Goal: Information Seeking & Learning: Learn about a topic

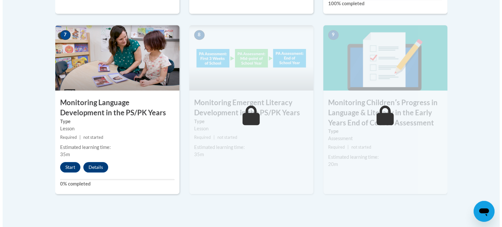
scroll to position [576, 0]
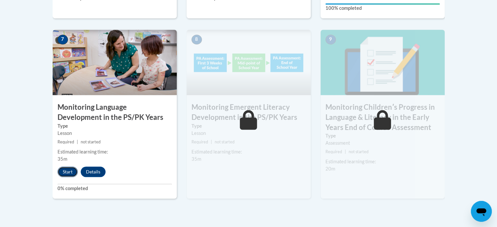
click at [67, 174] on button "Start" at bounding box center [68, 172] width 20 height 10
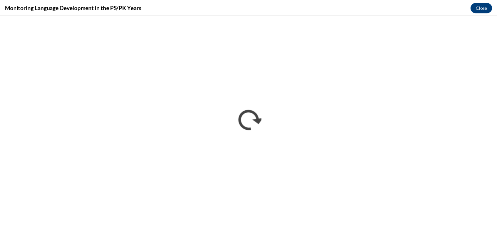
scroll to position [0, 0]
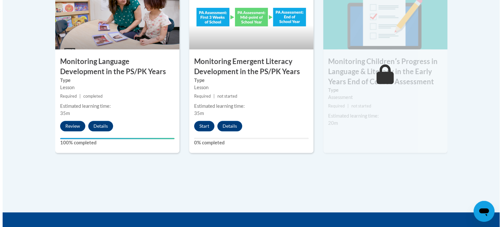
scroll to position [623, 0]
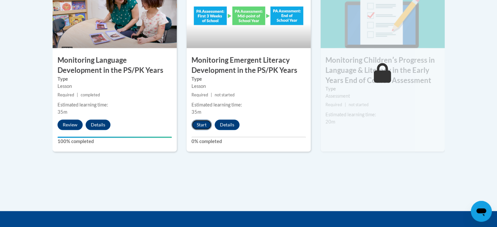
click at [200, 126] on button "Start" at bounding box center [202, 125] width 20 height 10
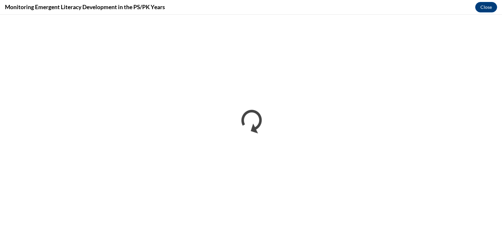
scroll to position [0, 0]
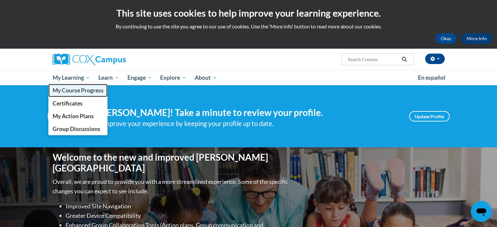
click at [72, 91] on span "My Course Progress" at bounding box center [77, 90] width 51 height 7
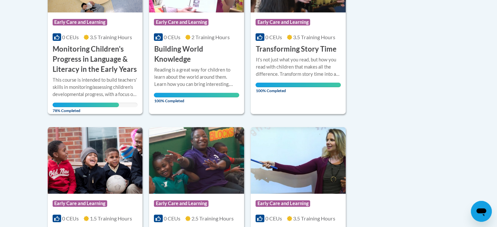
scroll to position [215, 0]
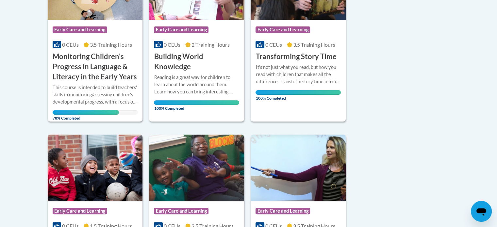
drag, startPoint x: 502, startPoint y: 17, endPoint x: 481, endPoint y: 88, distance: 74.0
click at [89, 59] on h3 "Monitoring Children's Progress in Language & Literacy in the Early Years" at bounding box center [95, 67] width 85 height 30
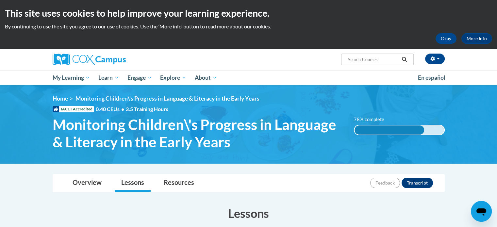
drag, startPoint x: 0, startPoint y: 0, endPoint x: 502, endPoint y: 124, distance: 517.2
drag, startPoint x: 502, startPoint y: 124, endPoint x: 468, endPoint y: 168, distance: 55.5
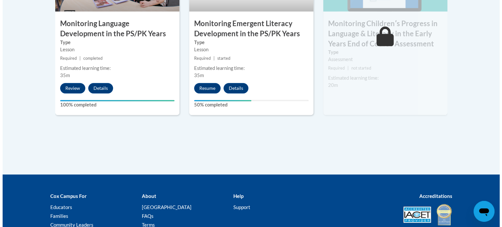
scroll to position [665, 0]
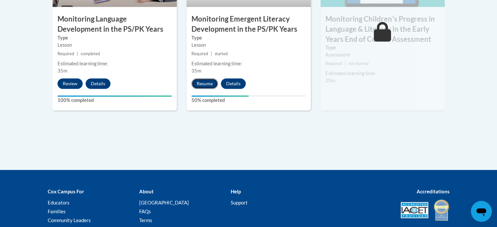
click at [204, 83] on button "Resume" at bounding box center [205, 83] width 26 height 10
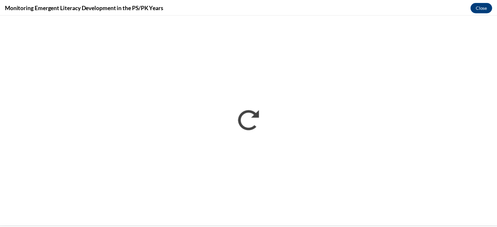
scroll to position [0, 0]
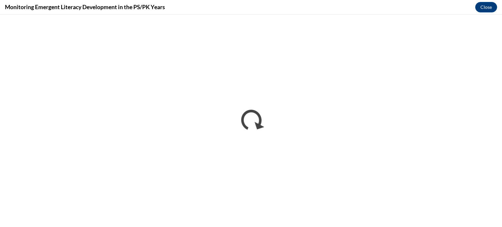
drag, startPoint x: 499, startPoint y: 208, endPoint x: 362, endPoint y: 9, distance: 241.5
click at [362, 9] on div "Monitoring Emergent Literacy Development in the PS/PK Years Close" at bounding box center [251, 7] width 502 height 15
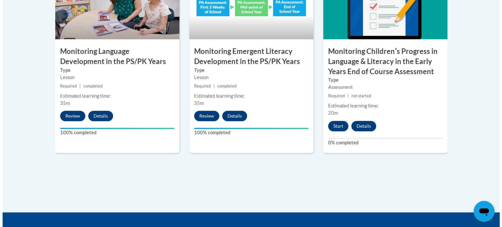
scroll to position [595, 0]
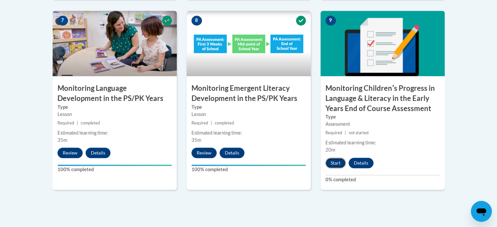
click at [338, 162] on button "Start" at bounding box center [336, 163] width 20 height 10
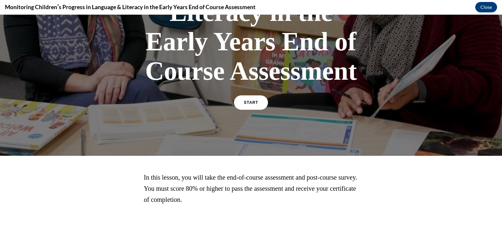
scroll to position [159, 0]
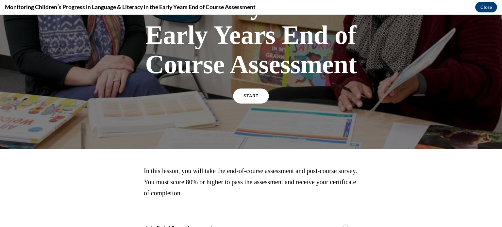
click at [244, 92] on link "START" at bounding box center [251, 96] width 36 height 15
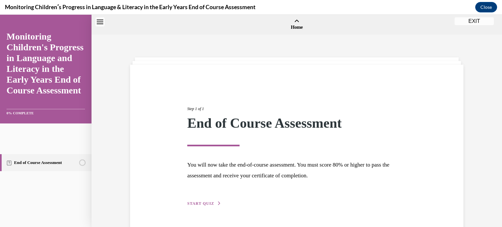
scroll to position [20, 0]
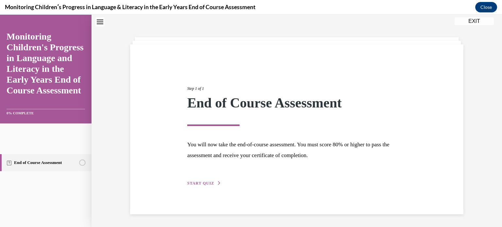
click at [187, 183] on span "START QUIZ" at bounding box center [200, 183] width 27 height 5
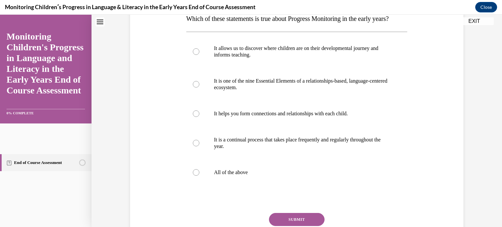
scroll to position [102, 0]
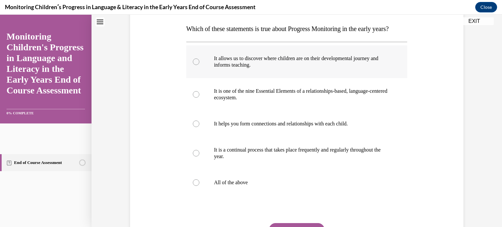
click at [216, 68] on p "It allows us to discover where children are on their developmental journey and …" at bounding box center [302, 61] width 177 height 13
click at [199, 65] on input "It allows us to discover where children are on their developmental journey and …" at bounding box center [196, 62] width 7 height 7
radio input "true"
click at [222, 192] on label "All of the above" at bounding box center [296, 183] width 221 height 26
click at [199, 186] on input "All of the above" at bounding box center [196, 183] width 7 height 7
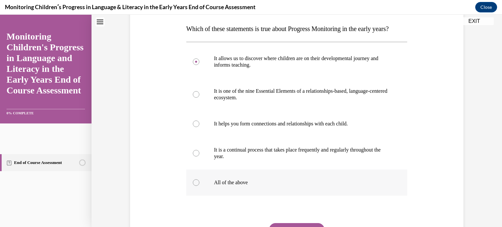
radio input "true"
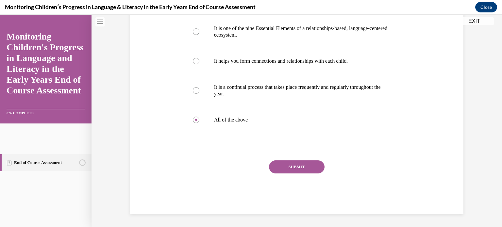
scroll to position [178, 0]
click at [312, 168] on button "SUBMIT" at bounding box center [297, 167] width 56 height 13
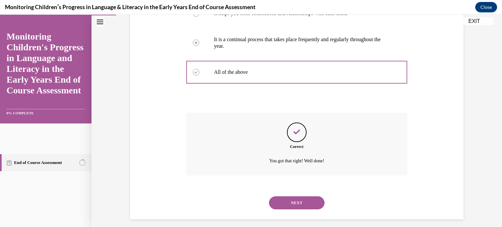
scroll to position [231, 0]
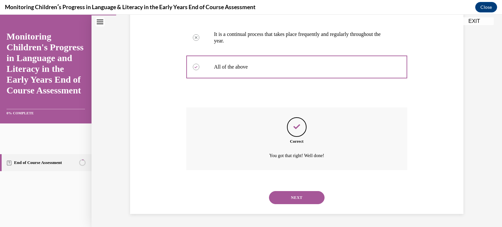
click at [299, 199] on button "NEXT" at bounding box center [297, 197] width 56 height 13
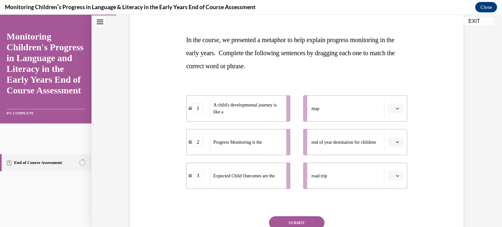
scroll to position [95, 0]
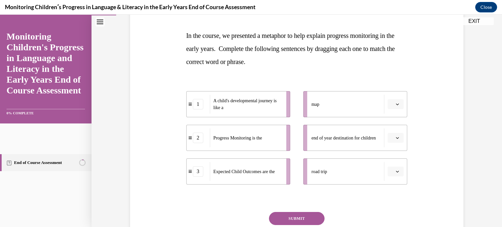
click at [320, 175] on div "road trip" at bounding box center [348, 171] width 73 height 19
drag, startPoint x: 320, startPoint y: 175, endPoint x: 279, endPoint y: 148, distance: 49.1
click at [279, 148] on div "1 A child's developmental journey is like a 2 Progress Monitoring is the 3 Expe…" at bounding box center [296, 131] width 221 height 107
click at [333, 174] on div "road trip" at bounding box center [348, 171] width 73 height 19
drag, startPoint x: 302, startPoint y: 172, endPoint x: 290, endPoint y: 167, distance: 12.9
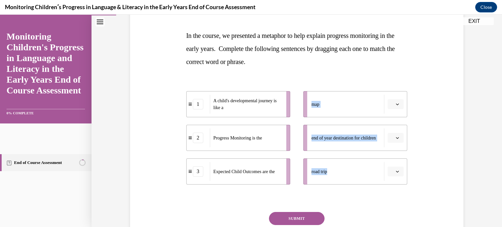
click at [290, 167] on div "1 A child's developmental journey is like a 2 Progress Monitoring is the 3 Expe…" at bounding box center [296, 131] width 221 height 107
click at [398, 174] on span "button" at bounding box center [397, 171] width 5 height 5
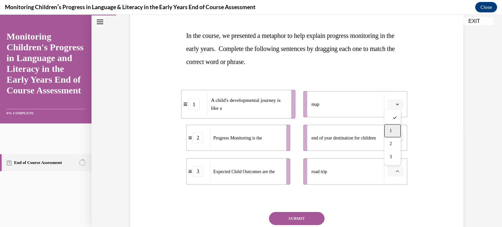
click at [388, 128] on div "1" at bounding box center [393, 130] width 16 height 13
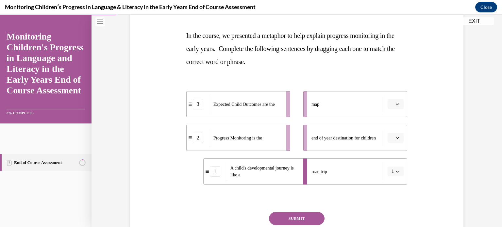
click at [396, 104] on icon "button" at bounding box center [397, 105] width 3 height 2
click at [391, 147] on span "2" at bounding box center [391, 145] width 2 height 5
click at [398, 140] on span "button" at bounding box center [397, 138] width 5 height 5
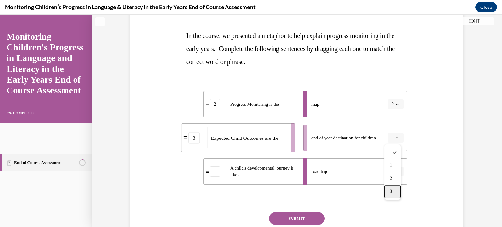
click at [394, 191] on div "3" at bounding box center [393, 191] width 16 height 13
click at [290, 223] on button "SUBMIT" at bounding box center [297, 218] width 56 height 13
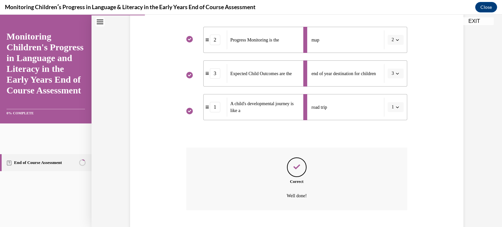
scroll to position [200, 0]
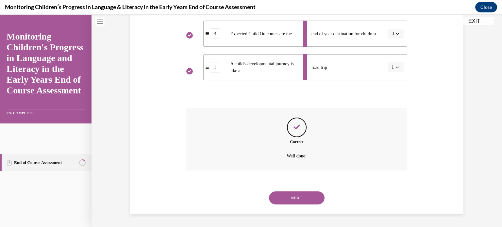
click at [301, 197] on button "NEXT" at bounding box center [297, 198] width 56 height 13
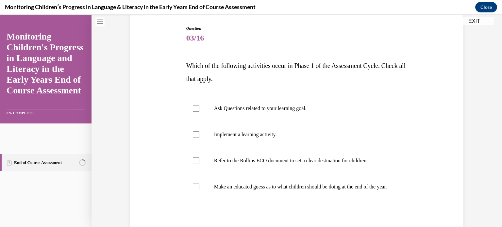
scroll to position [74, 0]
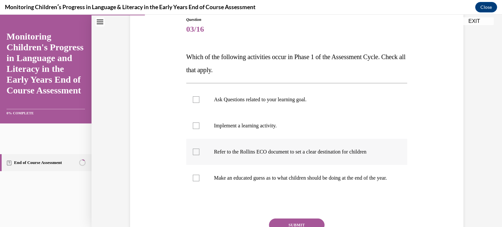
click at [326, 154] on p "Refer to the Rollins ECO document to set a clear destination for children" at bounding box center [302, 152] width 177 height 7
click at [199, 154] on input "Refer to the Rollins ECO document to set a clear destination for children" at bounding box center [196, 152] width 7 height 7
checkbox input "true"
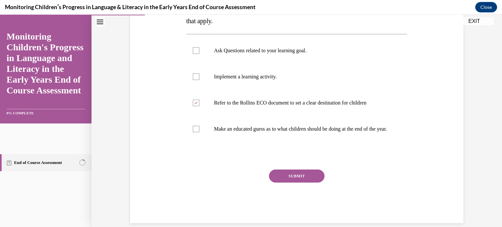
scroll to position [139, 0]
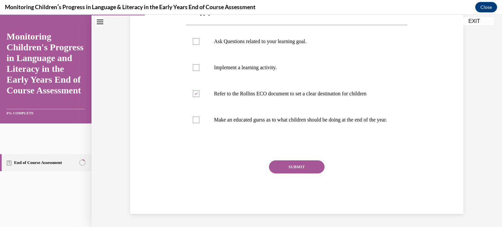
click at [308, 167] on button "SUBMIT" at bounding box center [297, 167] width 56 height 13
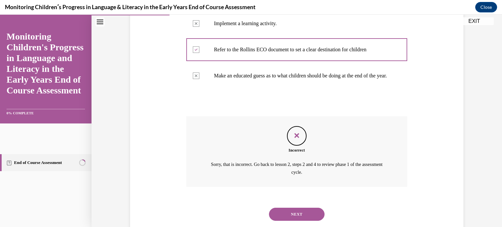
scroll to position [197, 0]
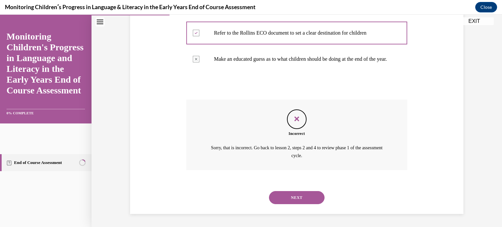
click at [313, 201] on button "NEXT" at bounding box center [297, 197] width 56 height 13
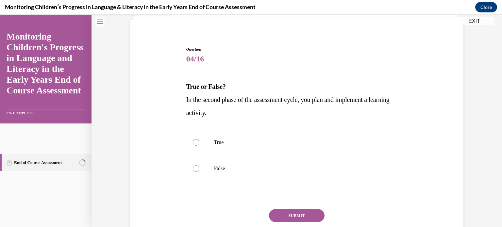
scroll to position [50, 0]
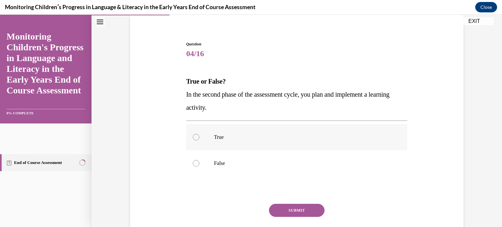
click at [210, 134] on label "True" at bounding box center [296, 137] width 221 height 26
click at [199, 134] on input "True" at bounding box center [196, 137] width 7 height 7
radio input "true"
click at [309, 206] on button "SUBMIT" at bounding box center [297, 210] width 56 height 13
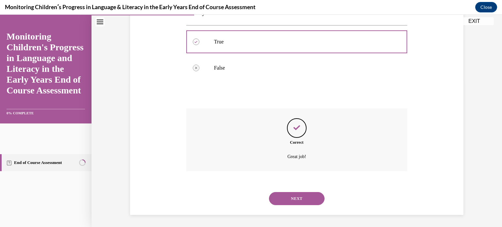
scroll to position [146, 0]
click at [305, 199] on button "NEXT" at bounding box center [297, 198] width 56 height 13
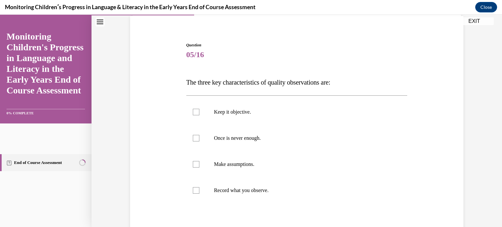
scroll to position [67, 0]
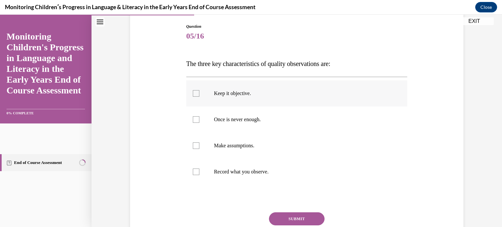
click at [193, 94] on div at bounding box center [196, 93] width 7 height 7
click at [193, 94] on input "Keep it objective." at bounding box center [196, 93] width 7 height 7
checkbox input "true"
click at [189, 116] on label "Once is never enough." at bounding box center [296, 120] width 221 height 26
click at [193, 116] on input "Once is never enough." at bounding box center [196, 119] width 7 height 7
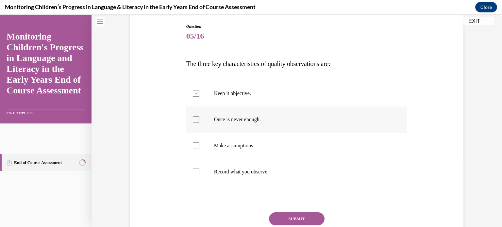
checkbox input "true"
click at [194, 172] on div at bounding box center [196, 172] width 7 height 7
click at [194, 172] on input "Record what you observe." at bounding box center [196, 172] width 7 height 7
checkbox input "true"
click at [305, 219] on button "SUBMIT" at bounding box center [297, 219] width 56 height 13
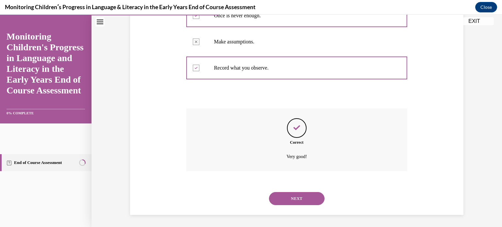
scroll to position [172, 0]
click at [300, 200] on button "NEXT" at bounding box center [297, 198] width 56 height 13
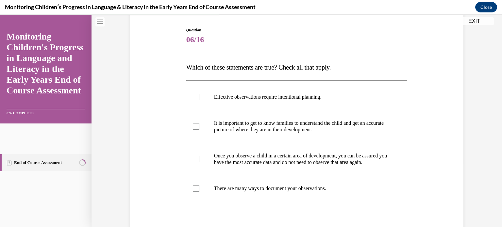
scroll to position [84, 0]
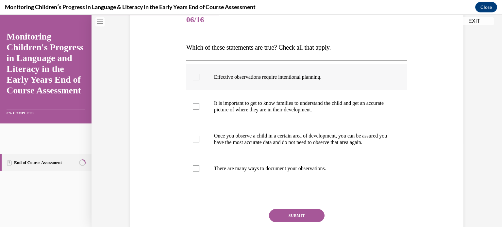
click at [268, 81] on label "Effective observations require intentional planning." at bounding box center [296, 77] width 221 height 26
click at [199, 80] on input "Effective observations require intentional planning." at bounding box center [196, 77] width 7 height 7
click at [194, 75] on div at bounding box center [196, 77] width 7 height 7
click at [194, 75] on input "Effective observations require intentional planning." at bounding box center [196, 77] width 7 height 7
checkbox input "false"
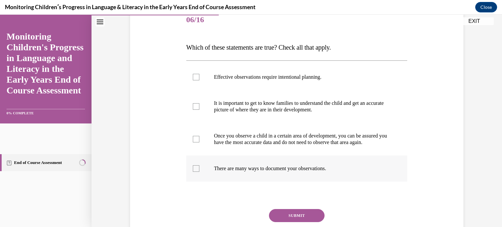
click at [273, 170] on label "There are many ways to document your observations." at bounding box center [296, 169] width 221 height 26
click at [199, 170] on input "There are many ways to document your observations." at bounding box center [196, 168] width 7 height 7
checkbox input "true"
click at [200, 79] on label "Effective observations require intentional planning." at bounding box center [296, 77] width 221 height 26
click at [199, 79] on input "Effective observations require intentional planning." at bounding box center [196, 77] width 7 height 7
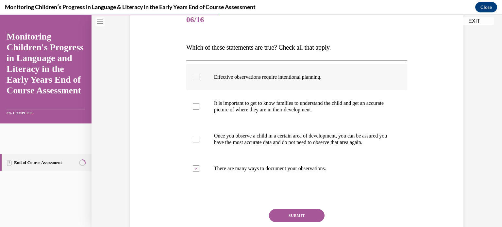
checkbox input "true"
click at [279, 221] on button "SUBMIT" at bounding box center [297, 215] width 56 height 13
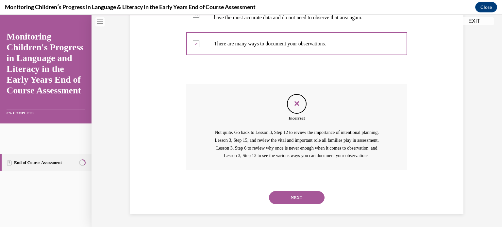
scroll to position [223, 0]
click at [279, 221] on div "Question 06/16 Which of these statements are true? Check all that apply. Effect…" at bounding box center [297, 27] width 411 height 401
click at [286, 192] on button "NEXT" at bounding box center [297, 197] width 56 height 13
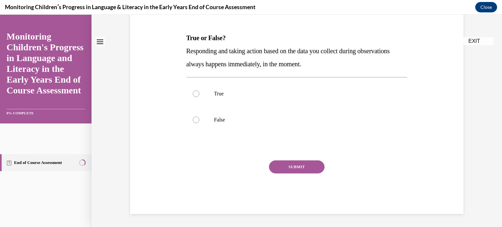
scroll to position [0, 0]
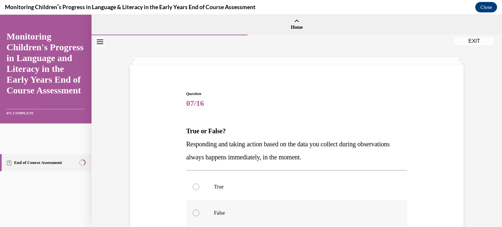
click at [206, 216] on label "False" at bounding box center [296, 213] width 221 height 26
click at [199, 216] on input "False" at bounding box center [196, 213] width 7 height 7
radio input "true"
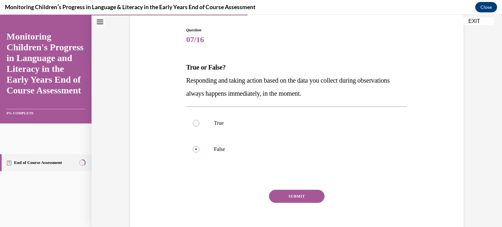
scroll to position [74, 0]
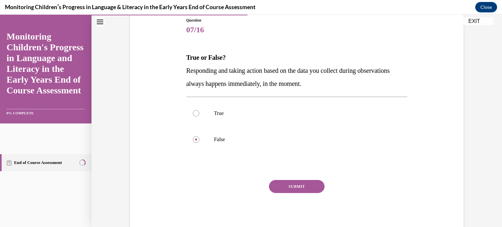
click at [313, 184] on button "SUBMIT" at bounding box center [297, 186] width 56 height 13
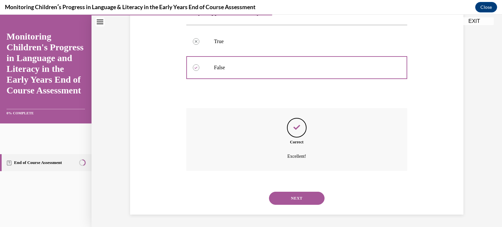
scroll to position [146, 0]
click at [301, 202] on button "NEXT" at bounding box center [297, 198] width 56 height 13
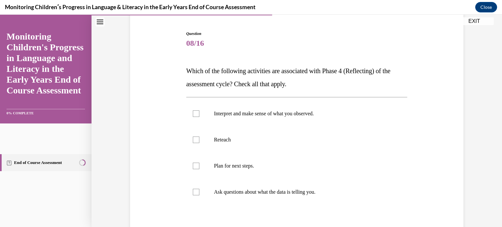
scroll to position [61, 0]
click at [239, 165] on p "Plan for next steps." at bounding box center [302, 165] width 177 height 7
click at [199, 165] on input "Plan for next steps." at bounding box center [196, 165] width 7 height 7
checkbox input "true"
click at [225, 191] on p "Ask questions about what the data is telling you." at bounding box center [302, 191] width 177 height 7
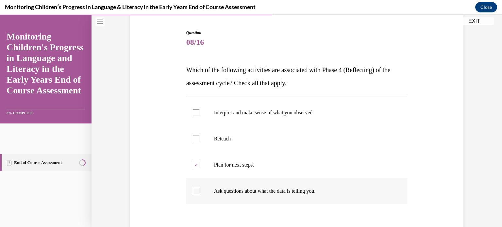
click at [199, 191] on input "Ask questions about what the data is telling you." at bounding box center [196, 191] width 7 height 7
checkbox input "true"
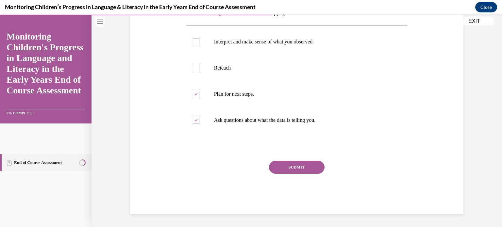
click at [282, 170] on button "SUBMIT" at bounding box center [297, 167] width 56 height 13
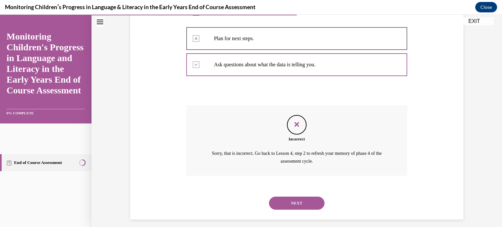
scroll to position [193, 0]
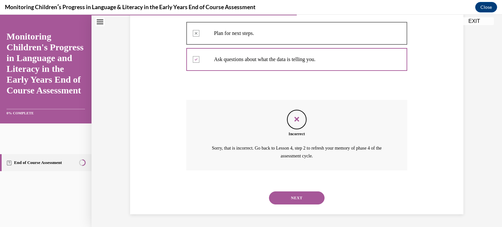
click at [282, 170] on div "Question 08/16 Which of the following activities are associated with Phase 4 (R…" at bounding box center [296, 56] width 221 height 317
click at [289, 188] on div "NEXT" at bounding box center [296, 198] width 221 height 26
click at [289, 199] on button "NEXT" at bounding box center [297, 198] width 56 height 13
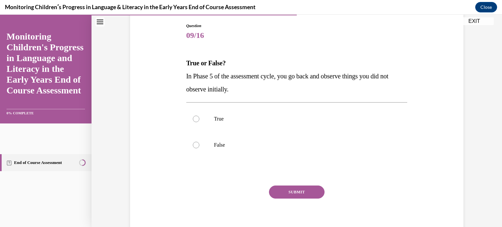
scroll to position [68, 0]
click at [214, 145] on p "False" at bounding box center [302, 145] width 177 height 7
click at [199, 145] on input "False" at bounding box center [196, 145] width 7 height 7
radio input "true"
click at [312, 193] on button "SUBMIT" at bounding box center [297, 191] width 56 height 13
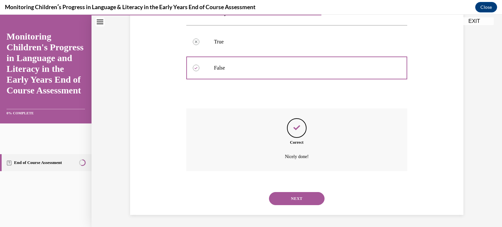
scroll to position [146, 0]
click at [310, 195] on button "NEXT" at bounding box center [297, 198] width 56 height 13
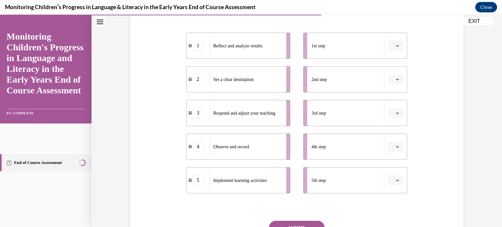
scroll to position [130, 0]
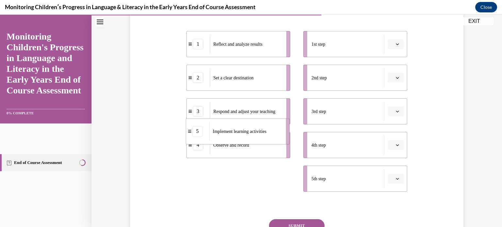
drag, startPoint x: 220, startPoint y: 183, endPoint x: 219, endPoint y: 133, distance: 50.0
click at [219, 133] on div "Implement learning activities" at bounding box center [245, 131] width 72 height 19
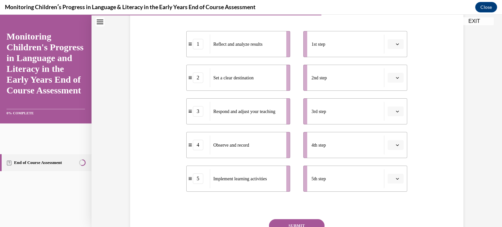
click at [391, 72] on li "2nd step" at bounding box center [356, 78] width 104 height 26
click at [395, 77] on span "button" at bounding box center [397, 78] width 5 height 5
click at [391, 104] on span "1" at bounding box center [391, 105] width 2 height 5
click at [396, 179] on icon "button" at bounding box center [397, 178] width 3 height 3
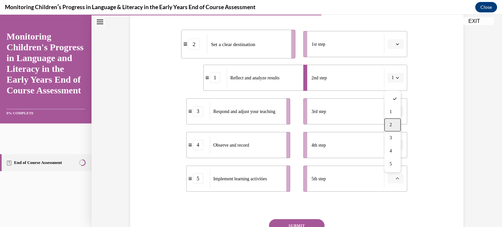
click at [389, 127] on div "2" at bounding box center [393, 124] width 16 height 13
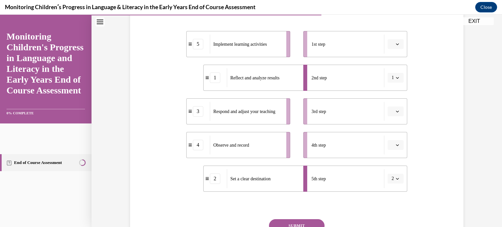
click at [396, 144] on icon "button" at bounding box center [397, 145] width 3 height 3
click at [393, 104] on div "3" at bounding box center [393, 104] width 16 height 13
click at [392, 147] on span "3" at bounding box center [393, 145] width 2 height 7
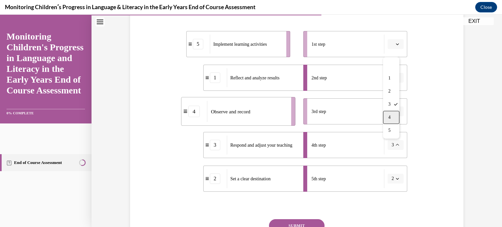
click at [389, 120] on span "4" at bounding box center [390, 117] width 2 height 5
click at [395, 179] on span "button" at bounding box center [397, 179] width 5 height 5
click at [390, 114] on span "1" at bounding box center [390, 111] width 2 height 5
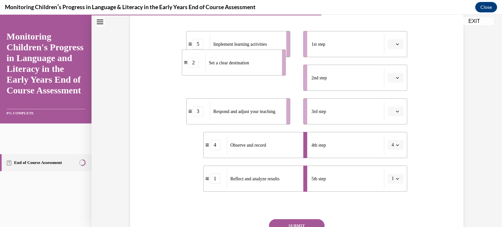
drag, startPoint x: 229, startPoint y: 78, endPoint x: 224, endPoint y: 62, distance: 16.0
click at [224, 62] on span "Set a clear destination" at bounding box center [229, 62] width 40 height 5
click at [395, 80] on span "button" at bounding box center [397, 78] width 5 height 5
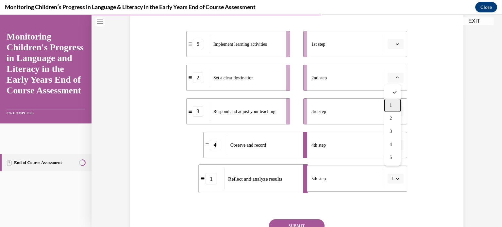
click at [393, 104] on div "1" at bounding box center [393, 105] width 16 height 13
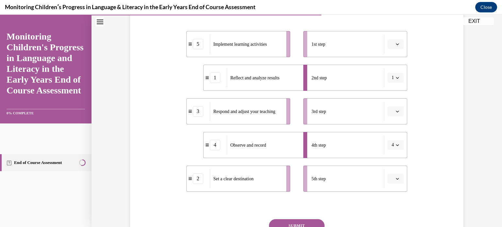
click at [396, 180] on icon "button" at bounding box center [397, 178] width 3 height 3
click at [391, 112] on span "1" at bounding box center [391, 111] width 2 height 5
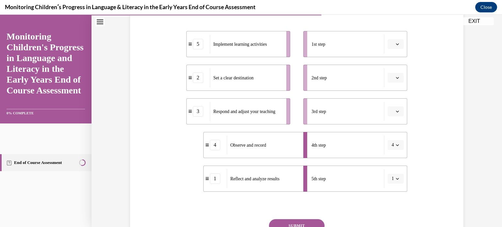
click at [396, 45] on icon "button" at bounding box center [397, 44] width 3 height 3
click at [394, 83] on div "2" at bounding box center [393, 84] width 16 height 13
click at [274, 52] on div "Set a clear destination" at bounding box center [263, 44] width 72 height 19
click at [395, 80] on span "button" at bounding box center [397, 78] width 5 height 5
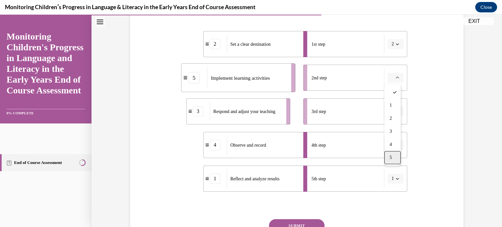
click at [396, 160] on div "5" at bounding box center [393, 157] width 16 height 13
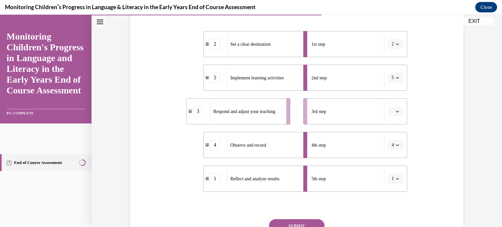
click at [395, 112] on span "button" at bounding box center [397, 111] width 5 height 5
click at [392, 164] on div "3" at bounding box center [393, 165] width 16 height 13
click at [297, 221] on button "SUBMIT" at bounding box center [297, 225] width 56 height 13
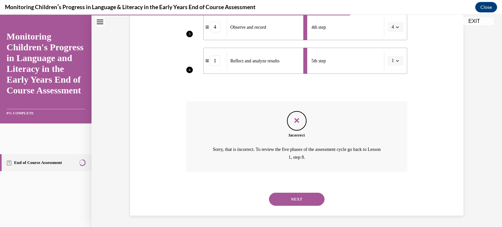
scroll to position [249, 0]
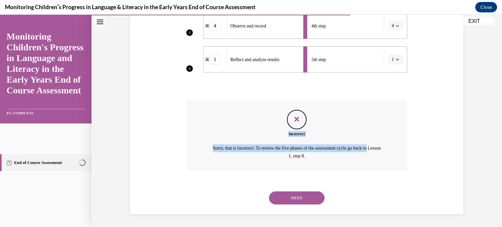
drag, startPoint x: 497, startPoint y: 146, endPoint x: 501, endPoint y: 99, distance: 46.9
click at [497, 99] on div "Home Question 09/16 True or False? In Phase 5 of the assessment cycle, you go b…" at bounding box center [297, 121] width 411 height 213
click at [292, 201] on button "NEXT" at bounding box center [297, 198] width 56 height 13
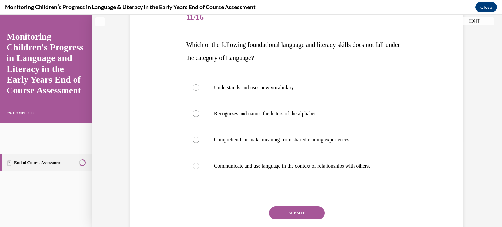
scroll to position [88, 0]
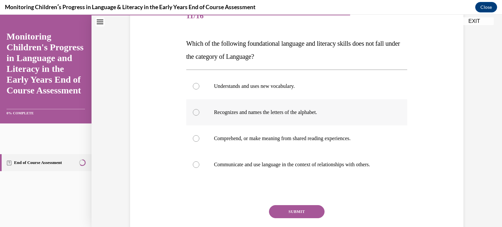
click at [264, 113] on p "Recognizes and names the letters of the alphabet." at bounding box center [302, 112] width 177 height 7
click at [199, 113] on input "Recognizes and names the letters of the alphabet." at bounding box center [196, 112] width 7 height 7
radio input "true"
click at [304, 217] on button "SUBMIT" at bounding box center [297, 211] width 56 height 13
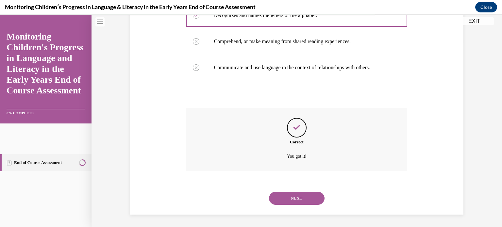
scroll to position [185, 0]
click at [280, 199] on button "NEXT" at bounding box center [297, 198] width 56 height 13
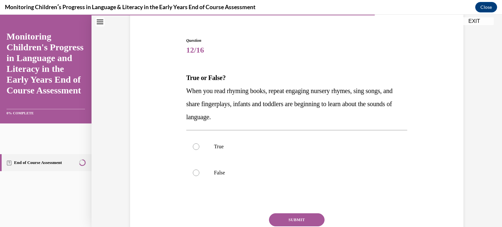
scroll to position [59, 0]
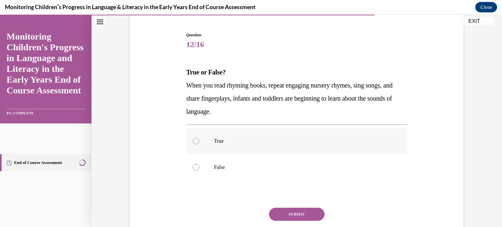
click at [202, 141] on label "True" at bounding box center [296, 141] width 221 height 26
click at [199, 141] on input "True" at bounding box center [196, 141] width 7 height 7
radio input "true"
click at [306, 217] on button "SUBMIT" at bounding box center [297, 214] width 56 height 13
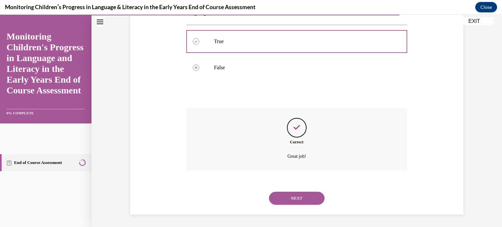
scroll to position [159, 0]
click at [295, 205] on div "NEXT" at bounding box center [296, 198] width 221 height 26
click at [296, 199] on button "NEXT" at bounding box center [297, 198] width 56 height 13
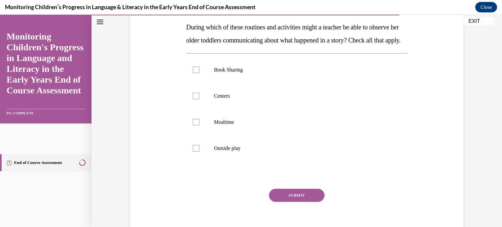
scroll to position [91, 0]
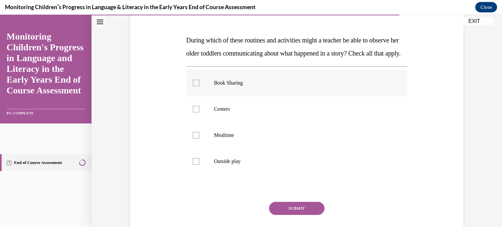
click at [243, 92] on label "Book Sharing" at bounding box center [296, 83] width 221 height 26
click at [199, 86] on input "Book Sharing" at bounding box center [196, 83] width 7 height 7
checkbox input "true"
click at [228, 122] on label "Centers" at bounding box center [296, 109] width 221 height 26
click at [199, 113] on input "Centers" at bounding box center [196, 109] width 7 height 7
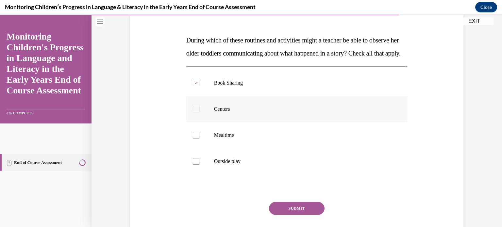
checkbox input "true"
click at [227, 139] on p "Mealtime" at bounding box center [302, 135] width 177 height 7
click at [199, 139] on input "Mealtime" at bounding box center [196, 135] width 7 height 7
checkbox input "true"
click at [233, 175] on label "Outside play" at bounding box center [296, 161] width 221 height 26
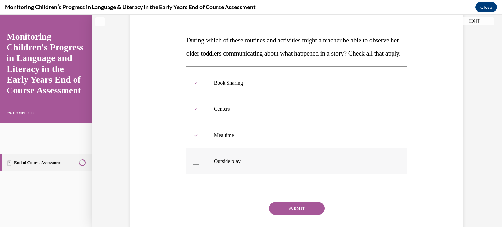
click at [199, 165] on input "Outside play" at bounding box center [196, 161] width 7 height 7
checkbox input "true"
click at [292, 212] on div "Question 13/16 During which of these routines and activities might a teacher be…" at bounding box center [296, 128] width 221 height 256
click at [294, 215] on button "SUBMIT" at bounding box center [297, 208] width 56 height 13
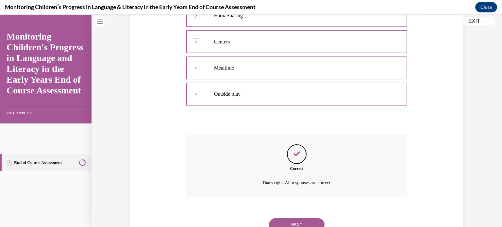
scroll to position [198, 0]
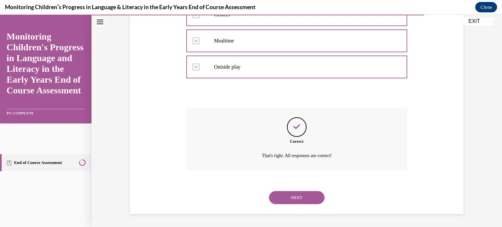
click at [307, 202] on button "NEXT" at bounding box center [297, 197] width 56 height 13
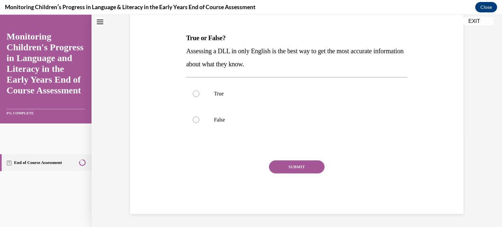
scroll to position [0, 0]
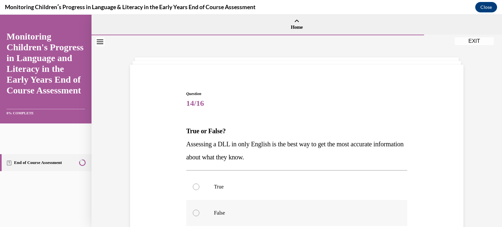
click at [219, 209] on label "False" at bounding box center [296, 213] width 221 height 26
click at [199, 210] on input "False" at bounding box center [196, 213] width 7 height 7
radio input "true"
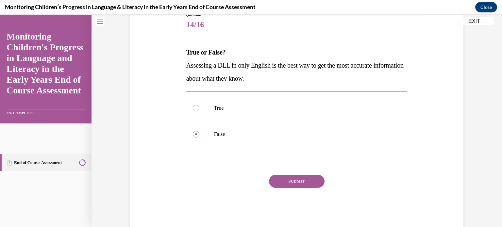
scroll to position [93, 0]
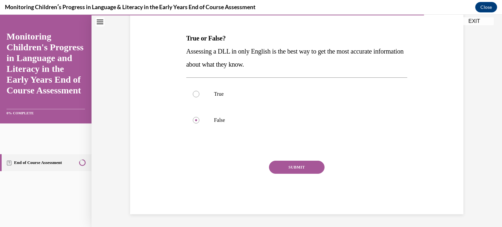
click at [293, 162] on button "SUBMIT" at bounding box center [297, 167] width 56 height 13
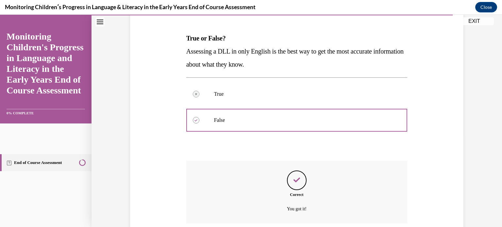
scroll to position [146, 0]
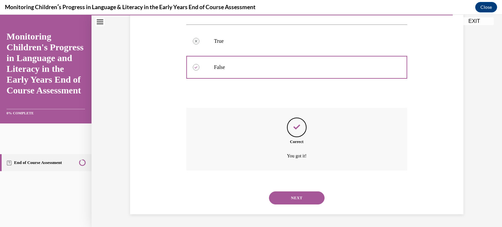
click at [300, 196] on button "NEXT" at bounding box center [297, 198] width 56 height 13
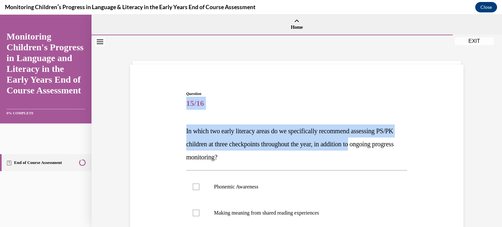
drag, startPoint x: 490, startPoint y: 78, endPoint x: 489, endPoint y: 150, distance: 72.0
click at [489, 150] on div "Question 15/16 In which two early literacy areas do we specifically recommend a…" at bounding box center [297, 204] width 411 height 338
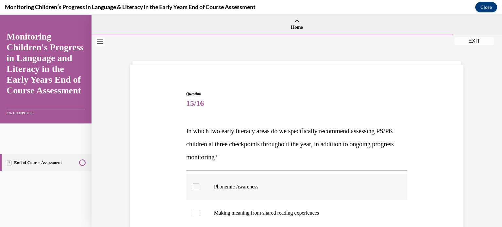
click at [256, 182] on label "Phonemic Awareness" at bounding box center [296, 187] width 221 height 26
click at [199, 184] on input "Phonemic Awareness" at bounding box center [196, 187] width 7 height 7
checkbox input "true"
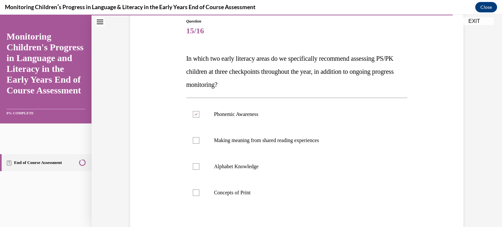
scroll to position [79, 0]
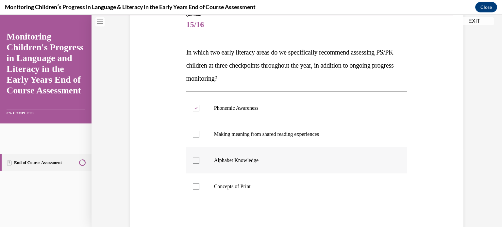
click at [272, 168] on label "Alphabet Knowledge" at bounding box center [296, 160] width 221 height 26
click at [199, 164] on input "Alphabet Knowledge" at bounding box center [196, 160] width 7 height 7
checkbox input "true"
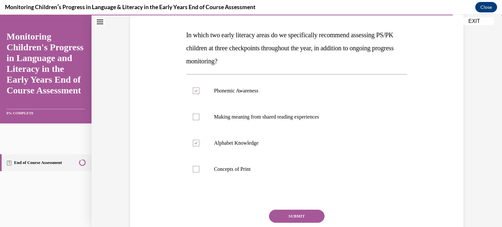
scroll to position [97, 0]
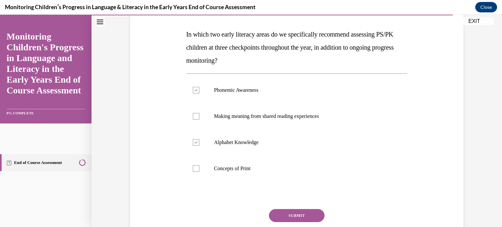
click at [298, 216] on button "SUBMIT" at bounding box center [297, 215] width 56 height 13
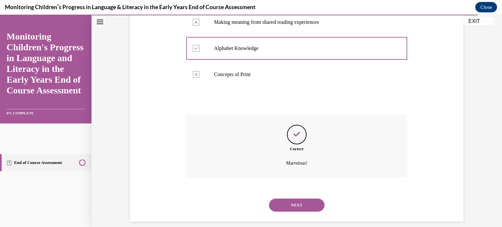
scroll to position [198, 0]
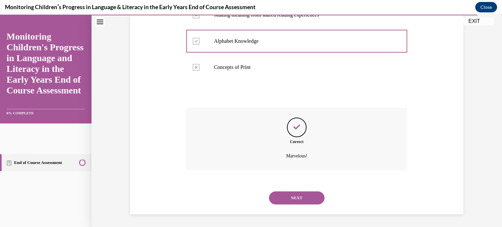
click at [298, 200] on button "NEXT" at bounding box center [297, 198] width 56 height 13
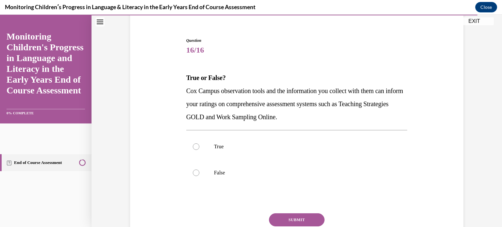
scroll to position [59, 0]
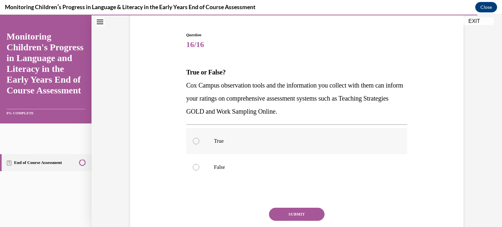
click at [211, 144] on label "True" at bounding box center [296, 141] width 221 height 26
click at [199, 144] on input "True" at bounding box center [196, 141] width 7 height 7
radio input "true"
click at [291, 214] on button "SUBMIT" at bounding box center [297, 214] width 56 height 13
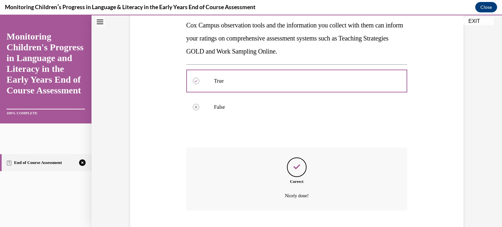
scroll to position [159, 0]
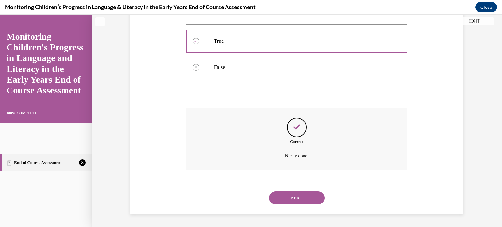
click at [293, 200] on button "NEXT" at bounding box center [297, 198] width 56 height 13
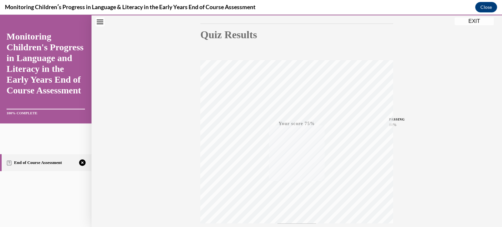
scroll to position [122, 0]
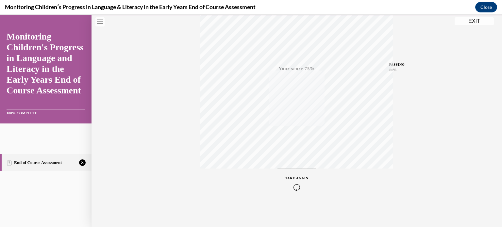
click at [297, 184] on icon "button" at bounding box center [297, 187] width 23 height 7
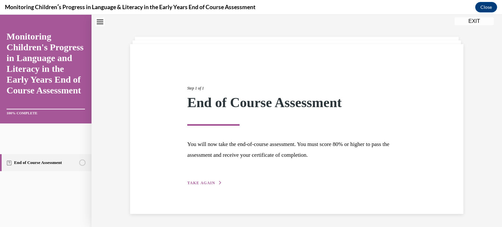
click at [186, 180] on div "Step 1 of 1 End of Course Assessment You will now take the end-of-course assess…" at bounding box center [296, 128] width 229 height 116
click at [190, 181] on span "TAKE AGAIN" at bounding box center [201, 183] width 28 height 5
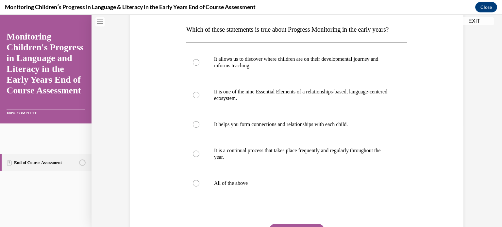
scroll to position [105, 0]
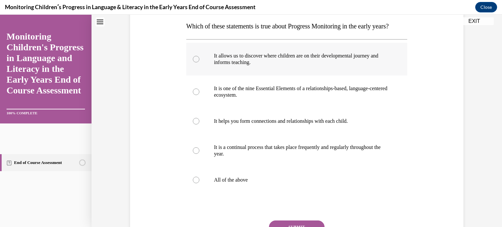
click at [375, 76] on label "It allows us to discover where children are on their developmental journey and …" at bounding box center [296, 59] width 221 height 33
click at [199, 62] on input "It allows us to discover where children are on their developmental journey and …" at bounding box center [196, 59] width 7 height 7
radio input "true"
click at [219, 183] on p "All of the above" at bounding box center [302, 180] width 177 height 7
click at [199, 183] on input "All of the above" at bounding box center [196, 180] width 7 height 7
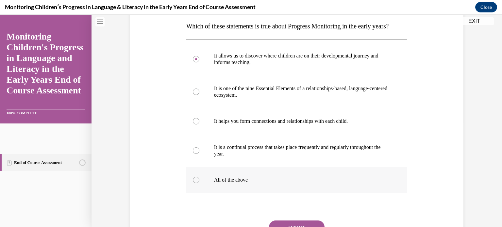
radio input "true"
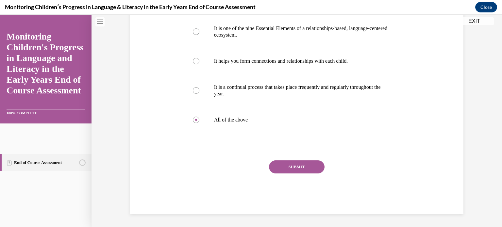
click at [289, 167] on button "SUBMIT" at bounding box center [297, 167] width 56 height 13
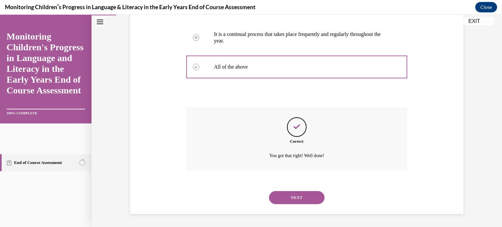
scroll to position [231, 0]
click at [290, 199] on button "NEXT" at bounding box center [297, 197] width 56 height 13
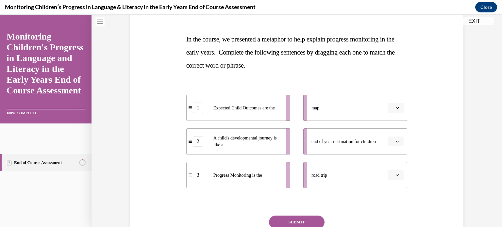
scroll to position [93, 0]
click at [397, 174] on icon "button" at bounding box center [397, 174] width 3 height 3
click at [392, 128] on div "1" at bounding box center [393, 133] width 16 height 13
click at [396, 107] on icon "button" at bounding box center [397, 107] width 3 height 3
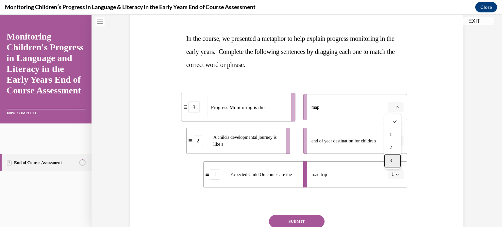
click at [391, 159] on span "3" at bounding box center [391, 160] width 2 height 5
click at [397, 139] on span "button" at bounding box center [397, 141] width 5 height 5
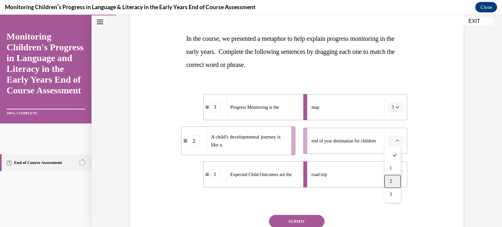
click at [391, 179] on span "2" at bounding box center [391, 181] width 2 height 5
click at [392, 143] on button "2" at bounding box center [396, 141] width 16 height 10
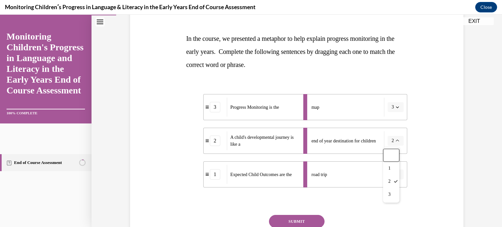
click at [341, 174] on div "road trip" at bounding box center [348, 174] width 73 height 19
click at [396, 175] on icon "button" at bounding box center [397, 174] width 3 height 3
click at [392, 151] on div "2" at bounding box center [391, 146] width 16 height 13
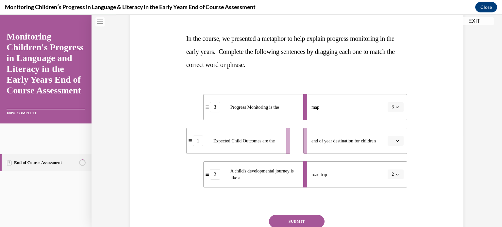
click at [396, 142] on icon "button" at bounding box center [397, 140] width 3 height 3
click at [395, 166] on div "1" at bounding box center [393, 168] width 16 height 13
click at [301, 221] on button "SUBMIT" at bounding box center [297, 221] width 56 height 13
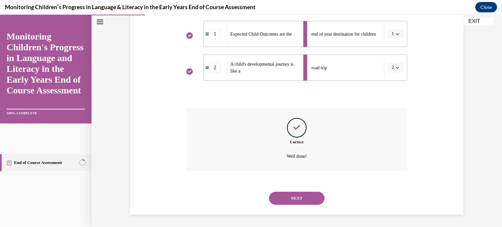
scroll to position [200, 0]
click at [296, 200] on button "NEXT" at bounding box center [297, 198] width 56 height 13
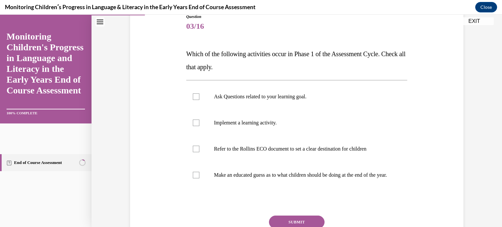
scroll to position [78, 0]
click at [193, 98] on div at bounding box center [196, 96] width 7 height 7
click at [193, 98] on input "Ask Questions related to your learning goal." at bounding box center [196, 96] width 7 height 7
checkbox input "true"
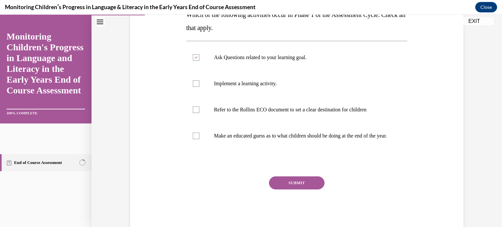
scroll to position [139, 0]
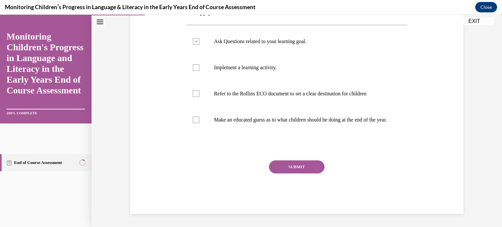
click at [290, 164] on button "SUBMIT" at bounding box center [297, 167] width 56 height 13
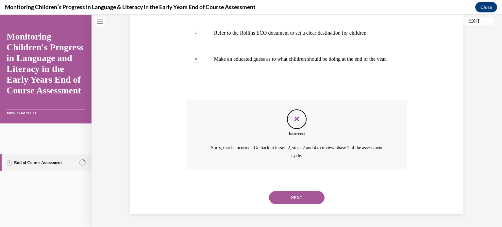
scroll to position [199, 0]
click at [286, 197] on button "NEXT" at bounding box center [297, 197] width 56 height 13
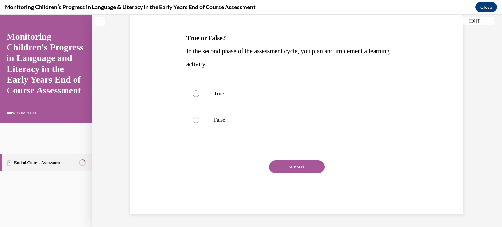
scroll to position [0, 0]
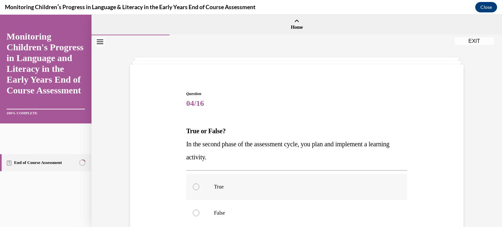
click at [280, 190] on p "True" at bounding box center [302, 187] width 177 height 7
click at [199, 190] on input "True" at bounding box center [196, 187] width 7 height 7
radio input "true"
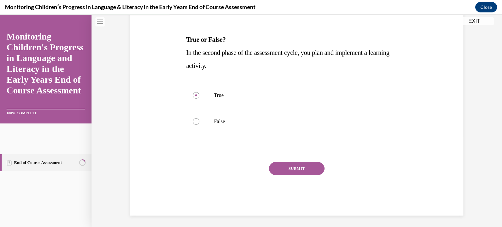
scroll to position [93, 0]
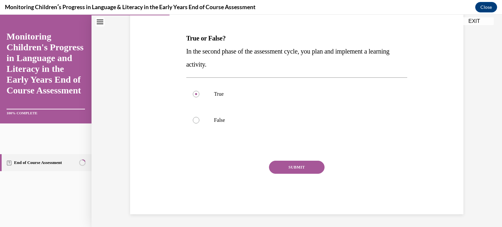
click at [300, 169] on button "SUBMIT" at bounding box center [297, 167] width 56 height 13
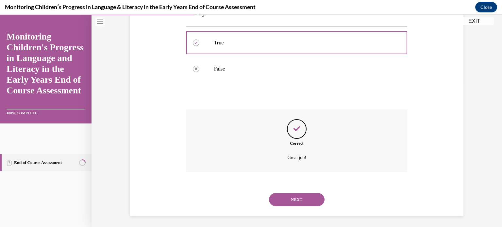
scroll to position [146, 0]
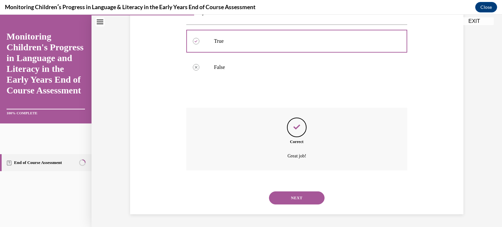
click at [300, 197] on button "NEXT" at bounding box center [297, 198] width 56 height 13
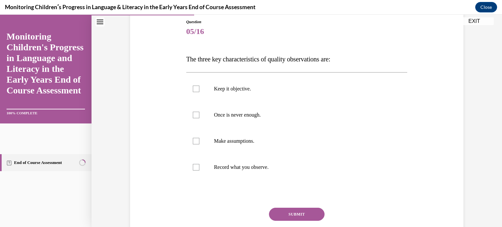
scroll to position [82, 0]
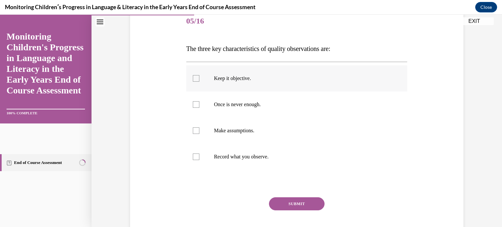
click at [227, 81] on p "Keep it objective." at bounding box center [302, 78] width 177 height 7
click at [199, 81] on input "Keep it objective." at bounding box center [196, 78] width 7 height 7
checkbox input "true"
click at [228, 103] on p "Once is never enough." at bounding box center [302, 104] width 177 height 7
click at [199, 103] on input "Once is never enough." at bounding box center [196, 104] width 7 height 7
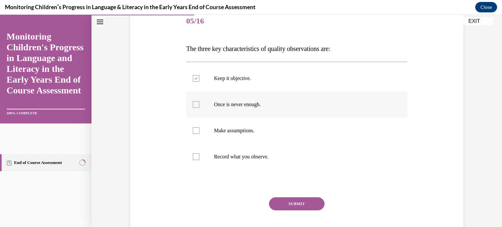
checkbox input "true"
click at [233, 153] on label "Record what you observe." at bounding box center [296, 157] width 221 height 26
click at [199, 154] on input "Record what you observe." at bounding box center [196, 157] width 7 height 7
checkbox input "true"
click at [290, 200] on button "SUBMIT" at bounding box center [297, 204] width 56 height 13
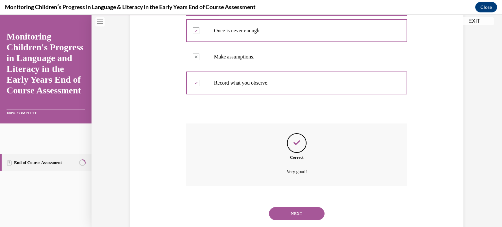
scroll to position [161, 0]
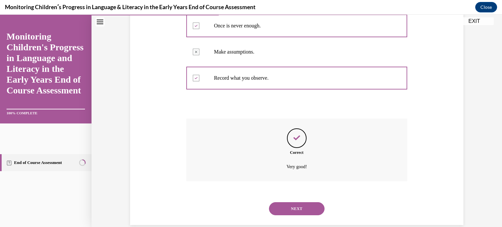
click at [287, 208] on button "NEXT" at bounding box center [297, 208] width 56 height 13
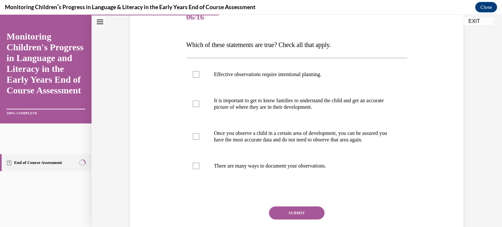
scroll to position [86, 0]
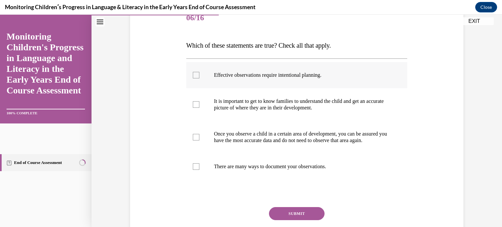
click at [323, 71] on label "Effective observations require intentional planning." at bounding box center [296, 75] width 221 height 26
click at [199, 72] on input "Effective observations require intentional planning." at bounding box center [196, 75] width 7 height 7
checkbox input "true"
click at [305, 102] on p "It is important to get to know families to understand the child and get an accu…" at bounding box center [302, 104] width 177 height 13
click at [199, 102] on input "It is important to get to know families to understand the child and get an accu…" at bounding box center [196, 104] width 7 height 7
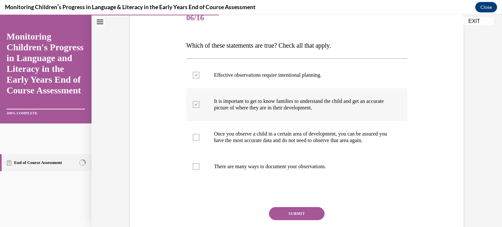
click at [252, 105] on p "It is important to get to know families to understand the child and get an accu…" at bounding box center [302, 104] width 177 height 13
click at [199, 105] on input "It is important to get to know families to understand the child and get an accu…" at bounding box center [196, 104] width 7 height 7
click at [252, 105] on p "It is important to get to know families to understand the child and get an accu…" at bounding box center [302, 104] width 177 height 13
click at [199, 105] on input "It is important to get to know families to understand the child and get an accu…" at bounding box center [196, 104] width 7 height 7
checkbox input "true"
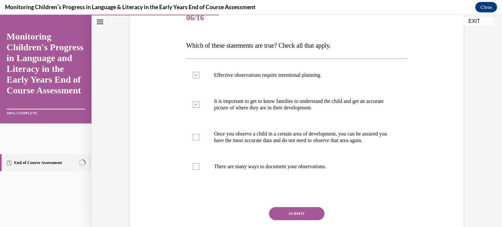
click at [293, 216] on button "SUBMIT" at bounding box center [297, 213] width 56 height 13
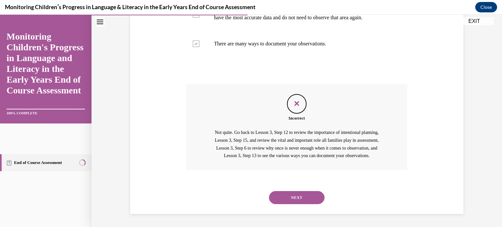
scroll to position [223, 0]
click at [316, 198] on button "NEXT" at bounding box center [297, 197] width 56 height 13
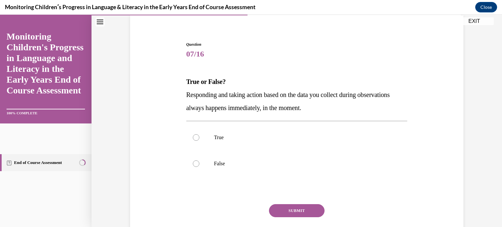
scroll to position [50, 0]
click at [206, 162] on label "False" at bounding box center [296, 163] width 221 height 26
click at [199, 162] on input "False" at bounding box center [196, 163] width 7 height 7
radio input "true"
click at [286, 209] on button "SUBMIT" at bounding box center [297, 210] width 56 height 13
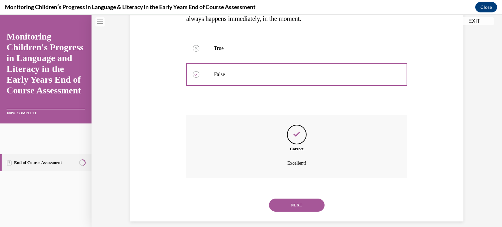
scroll to position [146, 0]
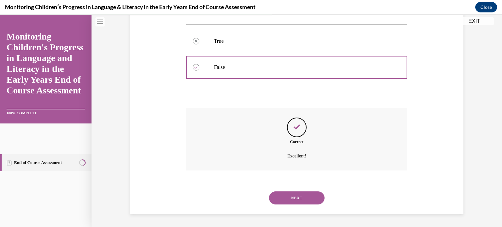
click at [304, 197] on button "NEXT" at bounding box center [297, 198] width 56 height 13
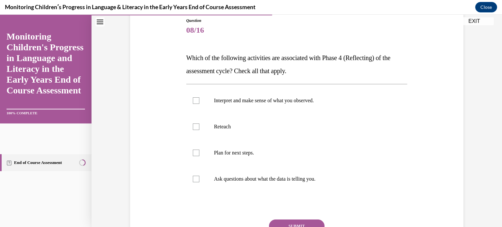
scroll to position [74, 0]
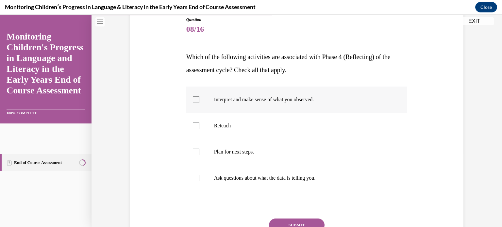
click at [225, 105] on label "Interpret and make sense of what you observed." at bounding box center [296, 100] width 221 height 26
click at [199, 103] on input "Interpret and make sense of what you observed." at bounding box center [196, 99] width 7 height 7
checkbox input "true"
click at [289, 221] on button "SUBMIT" at bounding box center [297, 225] width 56 height 13
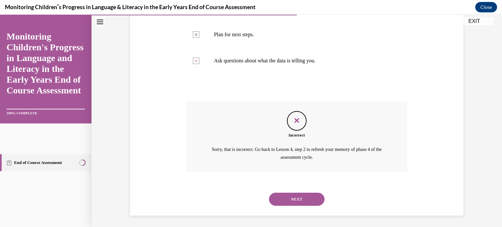
scroll to position [193, 0]
click at [297, 193] on button "NEXT" at bounding box center [297, 198] width 56 height 13
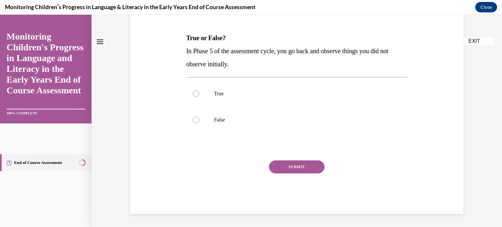
scroll to position [0, 0]
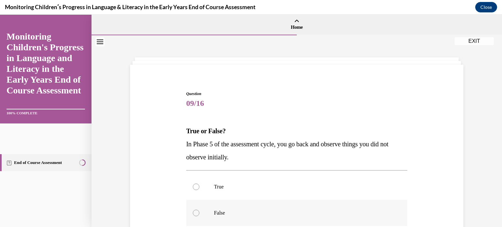
click at [220, 211] on p "False" at bounding box center [302, 213] width 177 height 7
click at [199, 211] on input "False" at bounding box center [196, 213] width 7 height 7
radio input "true"
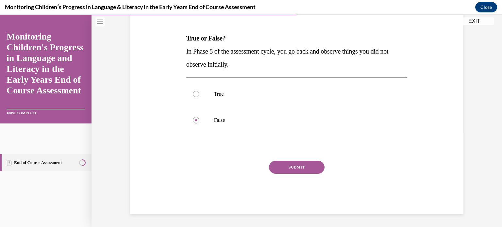
click at [300, 163] on button "SUBMIT" at bounding box center [297, 167] width 56 height 13
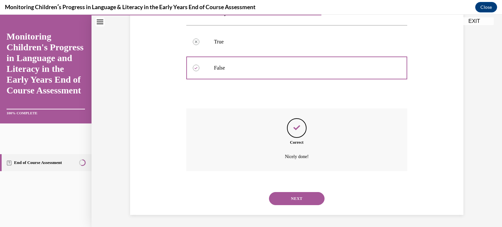
scroll to position [146, 0]
click at [294, 196] on button "NEXT" at bounding box center [297, 198] width 56 height 13
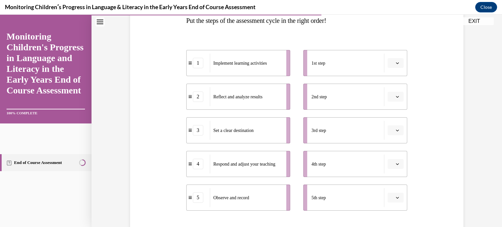
scroll to position [111, 0]
click at [400, 129] on button "button" at bounding box center [396, 130] width 16 height 10
click at [396, 64] on icon "button" at bounding box center [397, 62] width 3 height 3
click at [395, 113] on div "3" at bounding box center [393, 116] width 16 height 13
click at [399, 130] on button "button" at bounding box center [396, 130] width 16 height 10
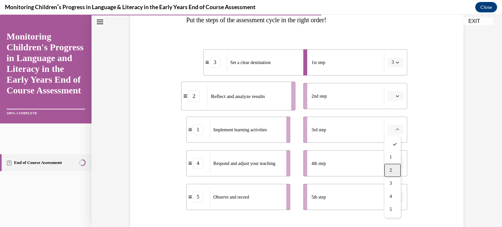
click at [392, 168] on span "2" at bounding box center [391, 170] width 2 height 5
click at [396, 95] on icon "button" at bounding box center [397, 96] width 3 height 3
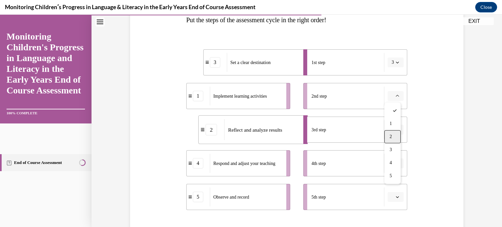
click at [391, 137] on span "2" at bounding box center [391, 136] width 2 height 5
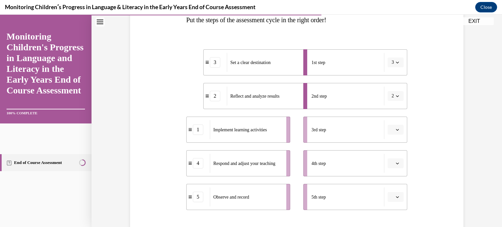
click at [396, 96] on icon "button" at bounding box center [397, 96] width 3 height 3
click at [395, 123] on div "1" at bounding box center [391, 123] width 16 height 13
click at [396, 130] on icon "button" at bounding box center [397, 129] width 3 height 3
click at [390, 211] on span "5" at bounding box center [391, 209] width 2 height 5
click at [395, 162] on span "button" at bounding box center [397, 163] width 5 height 5
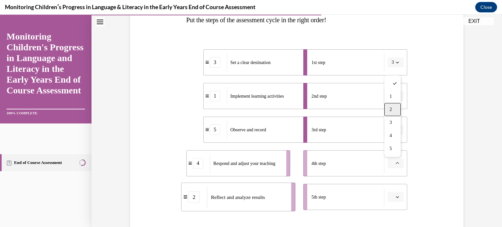
click at [392, 110] on span "2" at bounding box center [391, 109] width 2 height 5
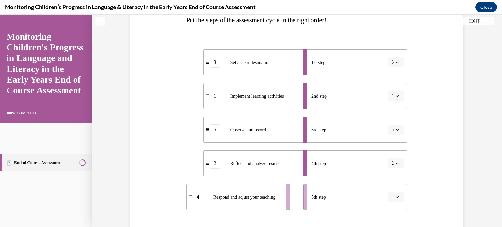
click at [396, 197] on icon "button" at bounding box center [397, 197] width 3 height 3
click at [390, 168] on span "4" at bounding box center [391, 169] width 2 height 5
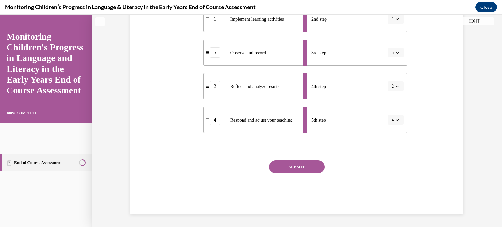
click at [309, 167] on button "SUBMIT" at bounding box center [297, 167] width 56 height 13
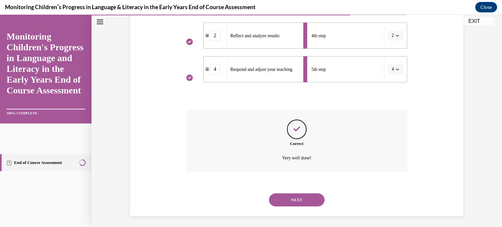
scroll to position [241, 0]
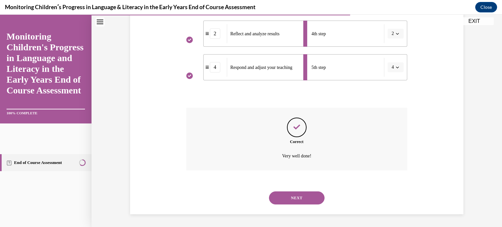
click at [294, 204] on button "NEXT" at bounding box center [297, 198] width 56 height 13
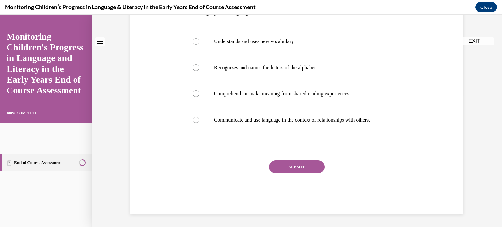
scroll to position [0, 0]
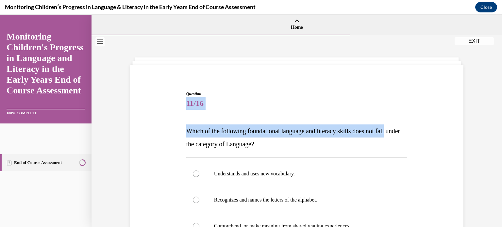
drag, startPoint x: 487, startPoint y: 73, endPoint x: 483, endPoint y: 138, distance: 64.9
click at [483, 138] on div "Question 11/16 Which of the following foundational language and literacy skills…" at bounding box center [297, 197] width 411 height 324
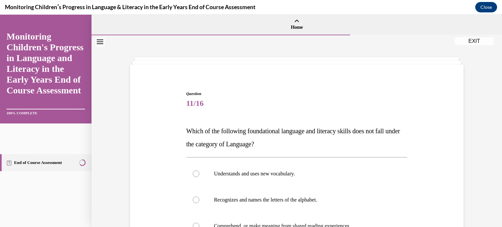
click at [456, 144] on div "Question 11/16 Which of the following foundational language and literacy skills…" at bounding box center [297, 208] width 337 height 275
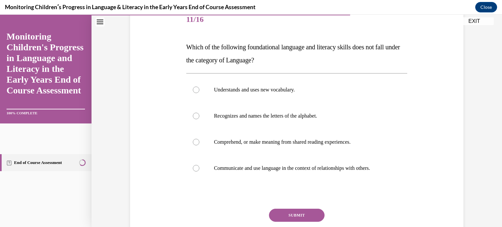
scroll to position [86, 0]
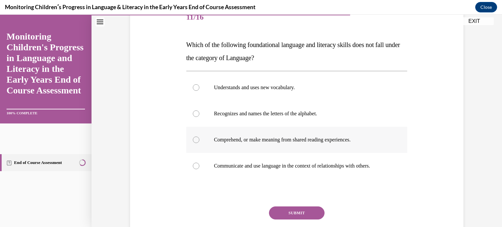
click at [314, 141] on p "Comprehend, or make meaning from shared reading experiences." at bounding box center [302, 140] width 177 height 7
click at [199, 141] on input "Comprehend, or make meaning from shared reading experiences." at bounding box center [196, 140] width 7 height 7
radio input "true"
click at [292, 211] on button "SUBMIT" at bounding box center [297, 213] width 56 height 13
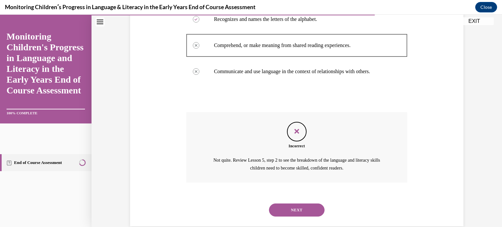
scroll to position [193, 0]
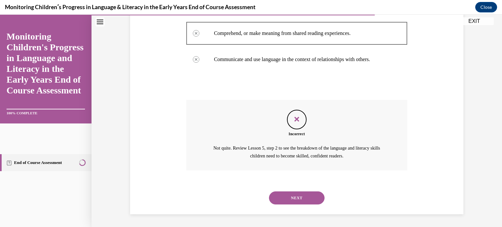
click at [307, 200] on button "NEXT" at bounding box center [297, 198] width 56 height 13
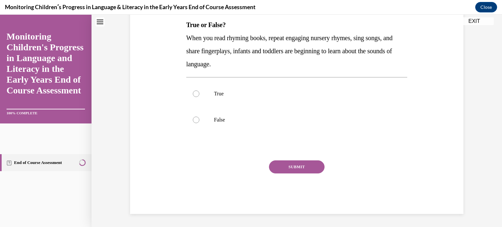
scroll to position [0, 0]
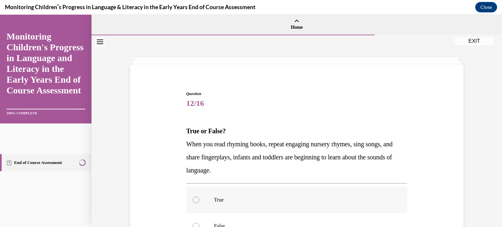
click at [216, 198] on p "True" at bounding box center [302, 200] width 177 height 7
click at [199, 198] on input "True" at bounding box center [196, 200] width 7 height 7
radio input "true"
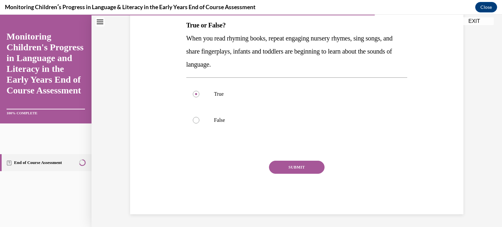
click at [309, 166] on button "SUBMIT" at bounding box center [297, 167] width 56 height 13
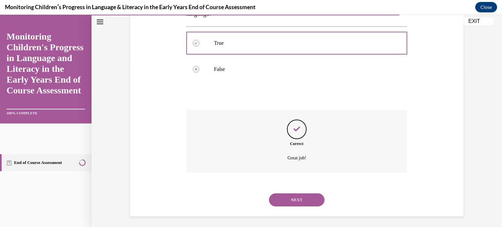
scroll to position [159, 0]
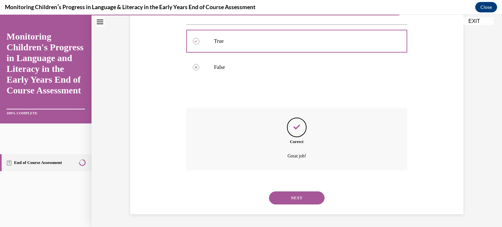
click at [301, 192] on button "NEXT" at bounding box center [297, 198] width 56 height 13
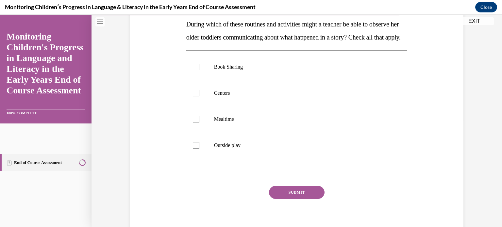
scroll to position [111, 0]
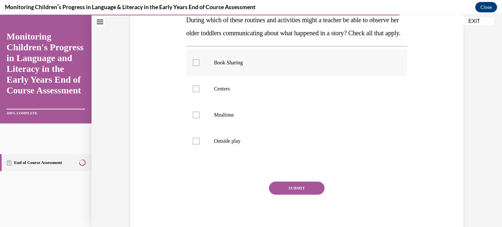
click at [222, 76] on label "Book Sharing" at bounding box center [296, 63] width 221 height 26
click at [199, 66] on input "Book Sharing" at bounding box center [196, 63] width 7 height 7
checkbox input "true"
click at [222, 92] on p "Centers" at bounding box center [302, 89] width 177 height 7
click at [199, 92] on input "Centers" at bounding box center [196, 89] width 7 height 7
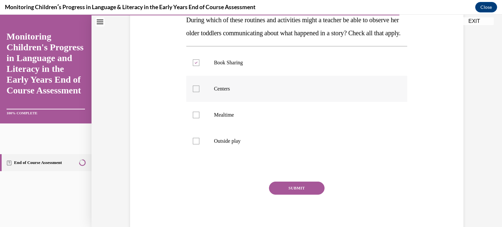
checkbox input "true"
click at [222, 118] on p "Mealtime" at bounding box center [302, 115] width 177 height 7
click at [199, 118] on input "Mealtime" at bounding box center [196, 115] width 7 height 7
checkbox input "true"
click at [226, 145] on p "Outside play" at bounding box center [302, 141] width 177 height 7
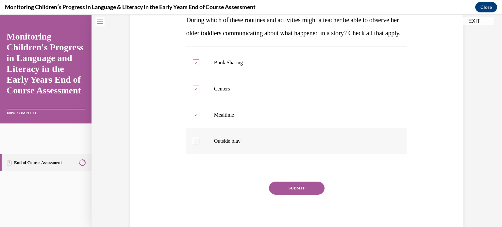
click at [199, 145] on input "Outside play" at bounding box center [196, 141] width 7 height 7
checkbox input "true"
click at [289, 195] on button "SUBMIT" at bounding box center [297, 188] width 56 height 13
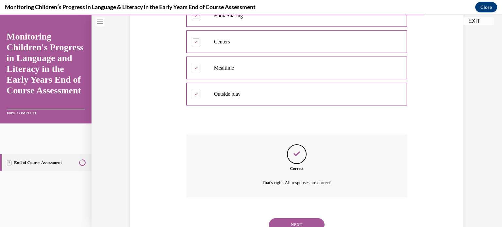
scroll to position [198, 0]
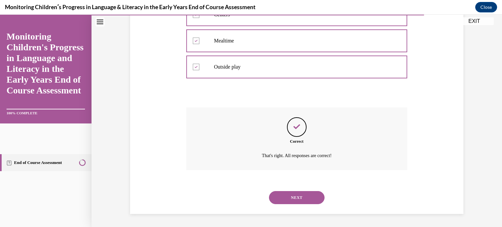
click at [300, 197] on button "NEXT" at bounding box center [297, 197] width 56 height 13
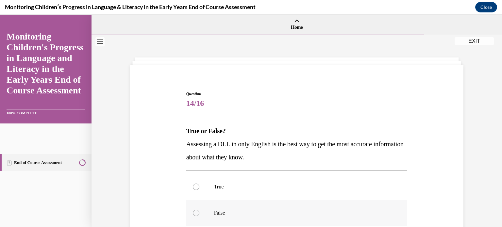
click at [215, 210] on p "False" at bounding box center [302, 213] width 177 height 7
click at [199, 210] on input "False" at bounding box center [196, 213] width 7 height 7
radio input "true"
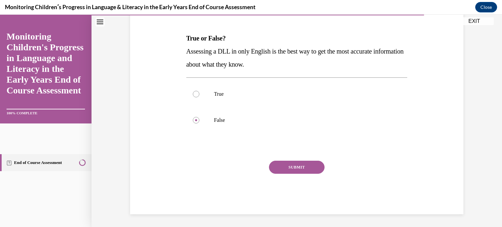
click at [294, 168] on button "SUBMIT" at bounding box center [297, 167] width 56 height 13
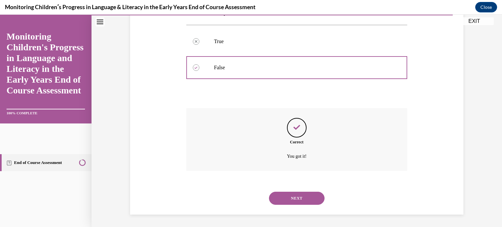
scroll to position [146, 0]
click at [292, 194] on button "NEXT" at bounding box center [297, 198] width 56 height 13
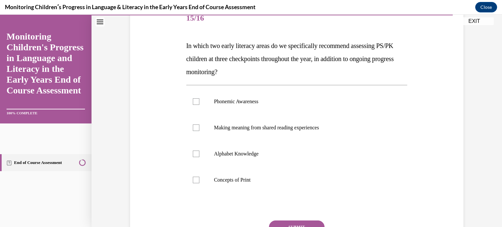
scroll to position [112, 0]
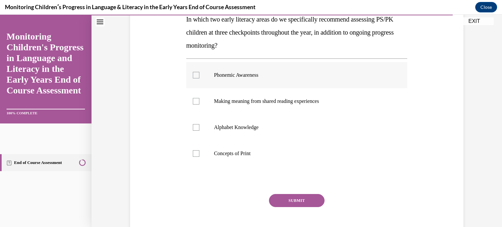
click at [245, 73] on p "Phonemic Awareness" at bounding box center [302, 75] width 177 height 7
click at [199, 73] on input "Phonemic Awareness" at bounding box center [196, 75] width 7 height 7
checkbox input "true"
click at [237, 127] on p "Alphabet Knowledge" at bounding box center [302, 127] width 177 height 7
click at [199, 127] on input "Alphabet Knowledge" at bounding box center [196, 127] width 7 height 7
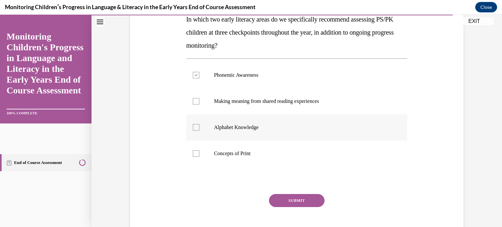
checkbox input "true"
click at [283, 201] on button "SUBMIT" at bounding box center [297, 200] width 56 height 13
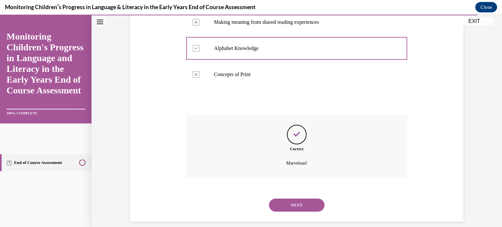
scroll to position [198, 0]
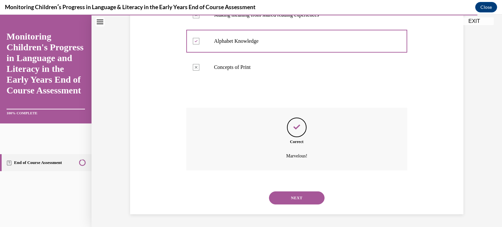
click at [309, 199] on button "NEXT" at bounding box center [297, 198] width 56 height 13
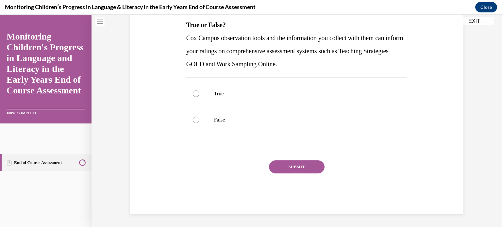
scroll to position [0, 0]
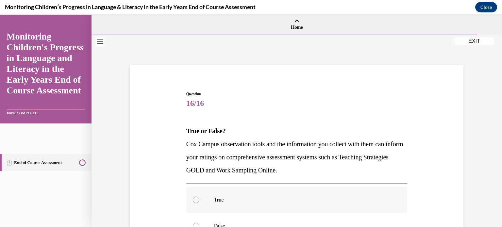
click at [231, 211] on label "True" at bounding box center [296, 200] width 221 height 26
click at [199, 203] on input "True" at bounding box center [196, 200] width 7 height 7
radio input "true"
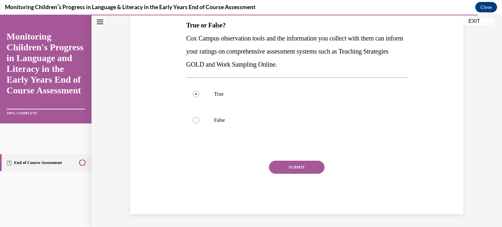
click at [318, 171] on button "SUBMIT" at bounding box center [297, 167] width 56 height 13
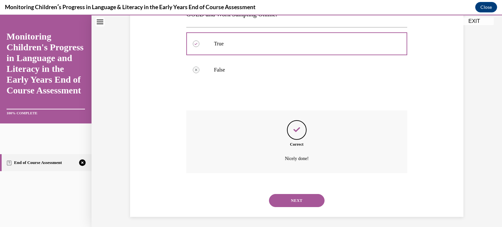
scroll to position [159, 0]
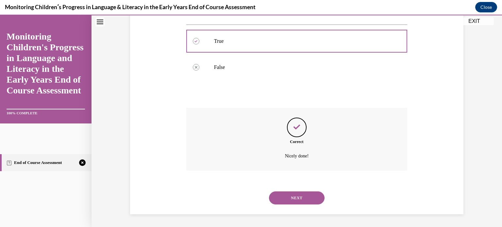
click at [303, 199] on button "NEXT" at bounding box center [297, 198] width 56 height 13
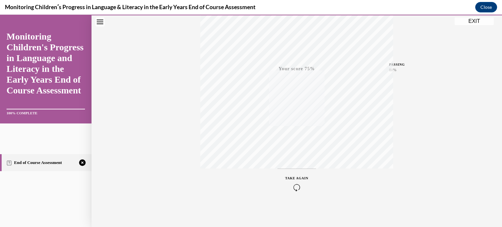
scroll to position [122, 0]
click at [297, 184] on icon "button" at bounding box center [297, 187] width 23 height 7
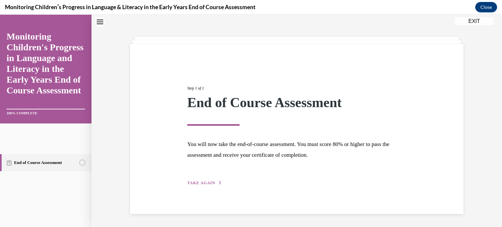
click at [201, 181] on span "TAKE AGAIN" at bounding box center [201, 183] width 28 height 5
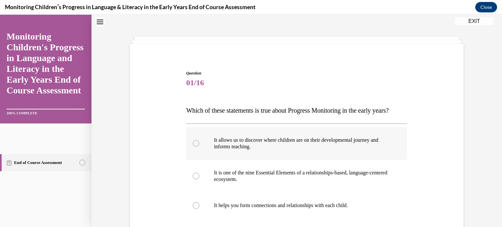
click at [261, 150] on p "It allows us to discover where children are on their developmental journey and …" at bounding box center [302, 143] width 177 height 13
click at [199, 147] on input "It allows us to discover where children are on their developmental journey and …" at bounding box center [196, 143] width 7 height 7
radio input "true"
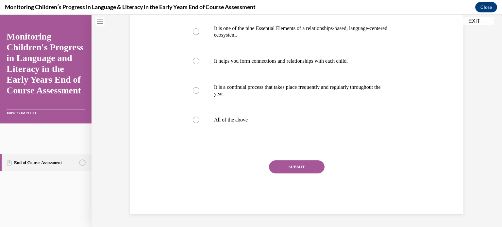
scroll to position [178, 0]
click at [233, 121] on p "All of the above" at bounding box center [302, 120] width 177 height 7
click at [199, 121] on input "All of the above" at bounding box center [196, 120] width 7 height 7
radio input "true"
click at [289, 172] on button "SUBMIT" at bounding box center [297, 167] width 56 height 13
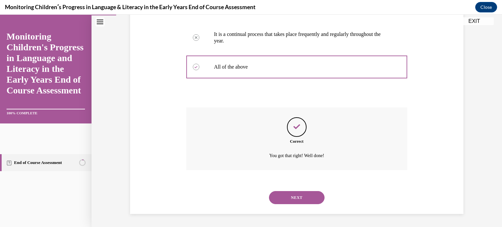
scroll to position [231, 0]
click at [285, 195] on button "NEXT" at bounding box center [297, 197] width 56 height 13
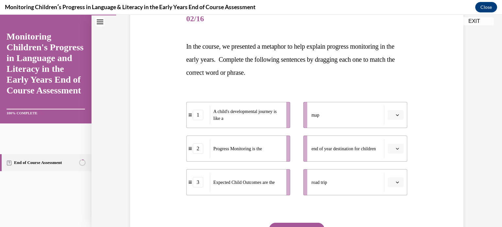
scroll to position [85, 0]
click at [398, 116] on span "button" at bounding box center [397, 115] width 5 height 5
click at [395, 184] on span "button" at bounding box center [397, 182] width 5 height 5
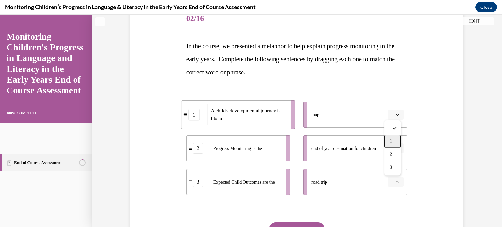
click at [391, 140] on span "1" at bounding box center [391, 141] width 2 height 5
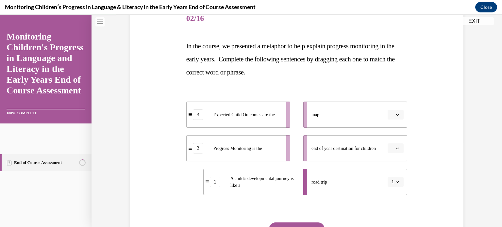
click at [399, 114] on button "button" at bounding box center [396, 115] width 16 height 10
click at [393, 153] on div "2" at bounding box center [393, 155] width 16 height 13
click at [393, 153] on button "button" at bounding box center [396, 149] width 16 height 10
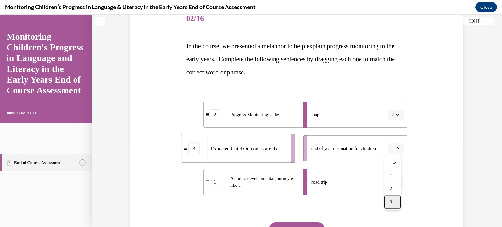
click at [391, 200] on span "3" at bounding box center [391, 202] width 2 height 5
click at [308, 225] on button "SUBMIT" at bounding box center [297, 229] width 56 height 13
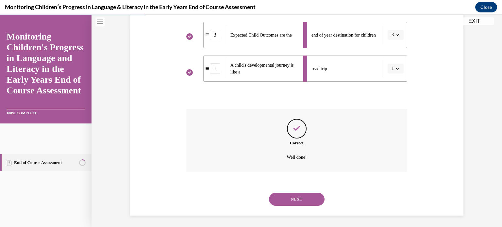
scroll to position [200, 0]
click at [301, 199] on button "NEXT" at bounding box center [297, 198] width 56 height 13
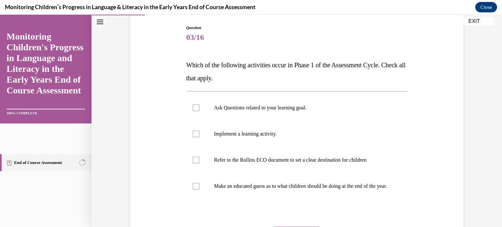
scroll to position [68, 0]
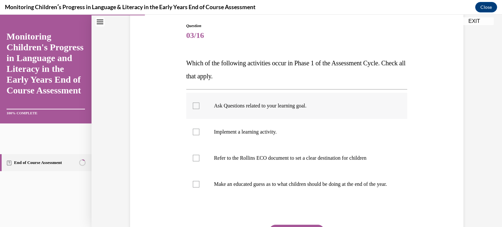
click at [307, 104] on p "Ask Questions related to your learning goal." at bounding box center [302, 106] width 177 height 7
click at [199, 104] on input "Ask Questions related to your learning goal." at bounding box center [196, 106] width 7 height 7
click at [189, 104] on label "Ask Questions related to your learning goal." at bounding box center [296, 106] width 221 height 26
click at [193, 104] on input "Ask Questions related to your learning goal." at bounding box center [196, 106] width 7 height 7
checkbox input "false"
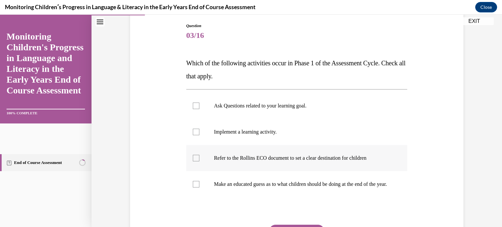
click at [196, 161] on div at bounding box center [196, 158] width 7 height 7
click at [196, 161] on input "Refer to the Rollins ECO document to set a clear destination for children" at bounding box center [196, 158] width 7 height 7
checkbox input "true"
click at [194, 107] on div at bounding box center [196, 106] width 7 height 7
click at [194, 107] on input "Ask Questions related to your learning goal." at bounding box center [196, 106] width 7 height 7
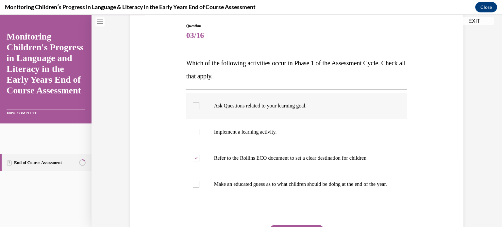
checkbox input "true"
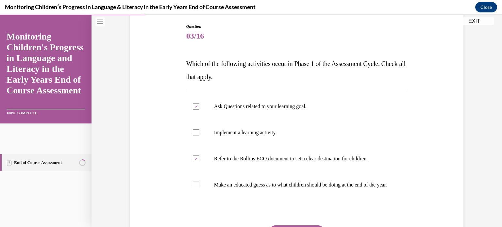
scroll to position [139, 0]
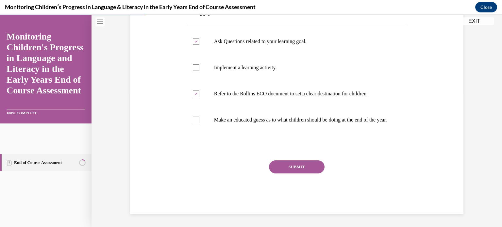
click at [299, 167] on button "SUBMIT" at bounding box center [297, 167] width 56 height 13
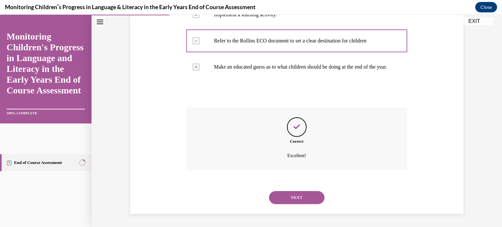
scroll to position [192, 0]
click at [297, 196] on button "NEXT" at bounding box center [297, 197] width 56 height 13
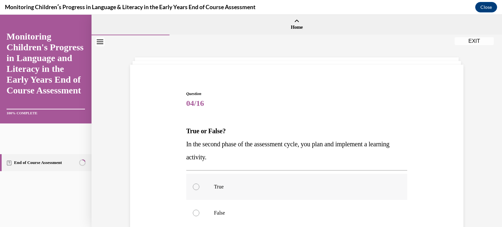
click at [285, 194] on label "True" at bounding box center [296, 187] width 221 height 26
click at [199, 190] on input "True" at bounding box center [196, 187] width 7 height 7
radio input "true"
drag, startPoint x: 496, startPoint y: 133, endPoint x: 502, endPoint y: 189, distance: 56.9
click at [497, 189] on div "Home Question 03/16 Which of the following activities occur in Phase 1 of the A…" at bounding box center [297, 121] width 411 height 213
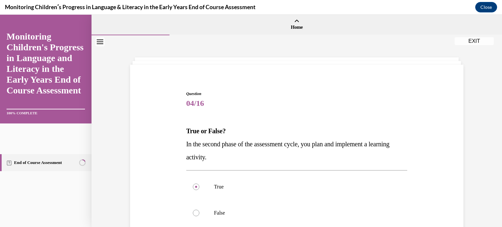
scroll to position [93, 0]
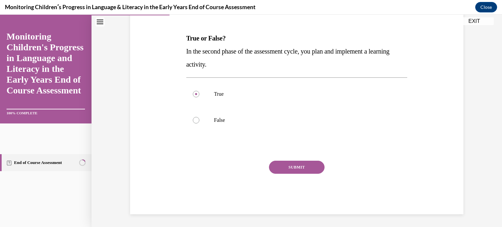
click at [295, 169] on button "SUBMIT" at bounding box center [297, 167] width 56 height 13
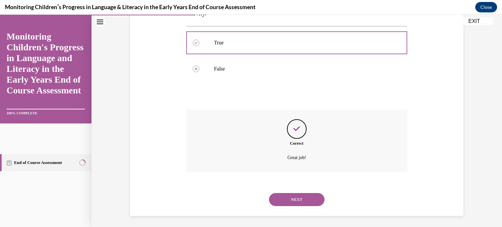
scroll to position [146, 0]
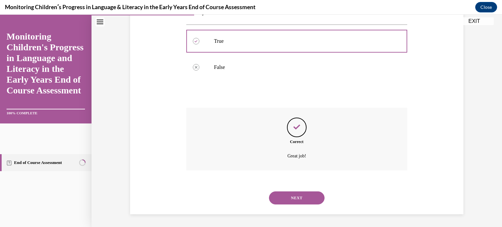
click at [290, 197] on button "NEXT" at bounding box center [297, 198] width 56 height 13
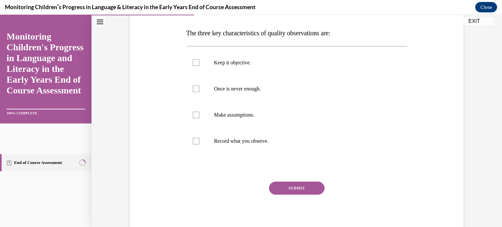
scroll to position [99, 0]
click at [255, 63] on p "Keep it objective." at bounding box center [302, 62] width 177 height 7
click at [199, 63] on input "Keep it objective." at bounding box center [196, 62] width 7 height 7
checkbox input "true"
click at [251, 89] on p "Once is never enough." at bounding box center [302, 88] width 177 height 7
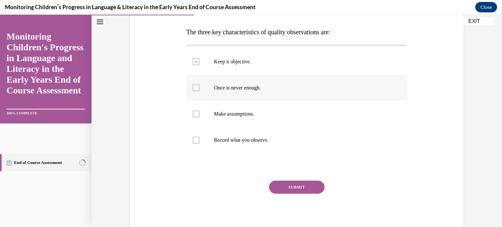
click at [199, 89] on input "Once is never enough." at bounding box center [196, 88] width 7 height 7
checkbox input "true"
click at [252, 140] on p "Record what you observe." at bounding box center [302, 140] width 177 height 7
click at [199, 140] on input "Record what you observe." at bounding box center [196, 140] width 7 height 7
checkbox input "true"
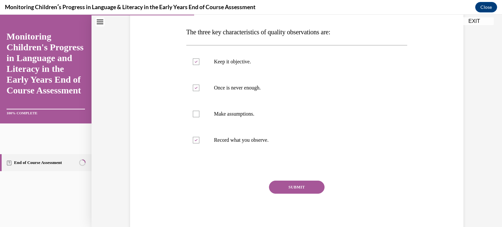
click at [285, 186] on button "SUBMIT" at bounding box center [297, 187] width 56 height 13
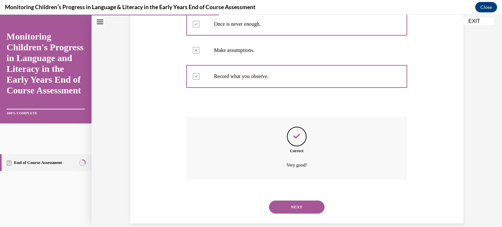
scroll to position [172, 0]
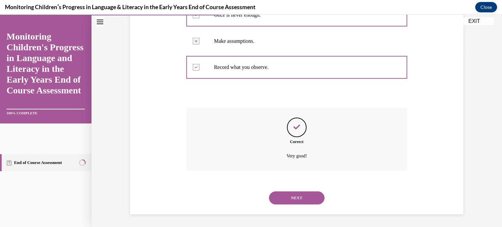
click at [310, 200] on button "NEXT" at bounding box center [297, 198] width 56 height 13
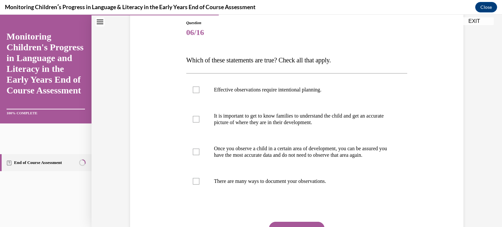
scroll to position [72, 0]
click at [234, 125] on p "It is important to get to know families to understand the child and get an accu…" at bounding box center [302, 118] width 177 height 13
click at [199, 122] on input "It is important to get to know families to understand the child and get an accu…" at bounding box center [196, 118] width 7 height 7
checkbox input "true"
click at [227, 89] on p "Effective observations require intentional planning." at bounding box center [302, 89] width 177 height 7
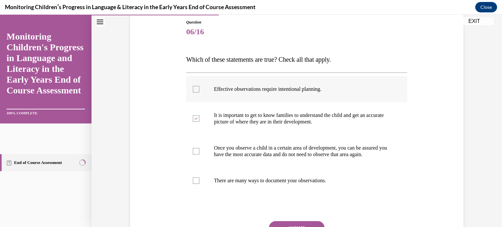
click at [199, 89] on input "Effective observations require intentional planning." at bounding box center [196, 89] width 7 height 7
checkbox input "true"
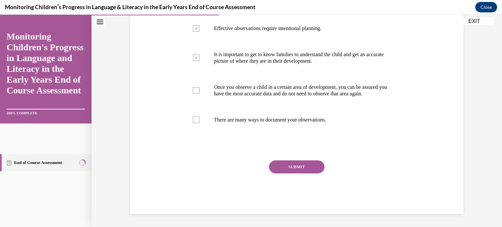
click at [305, 166] on button "SUBMIT" at bounding box center [297, 167] width 56 height 13
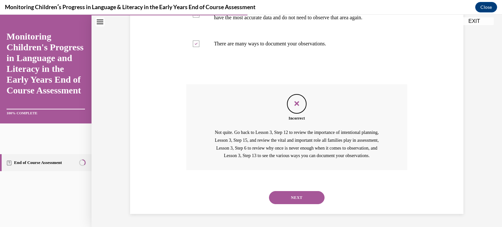
scroll to position [223, 0]
click at [289, 201] on button "NEXT" at bounding box center [297, 197] width 56 height 13
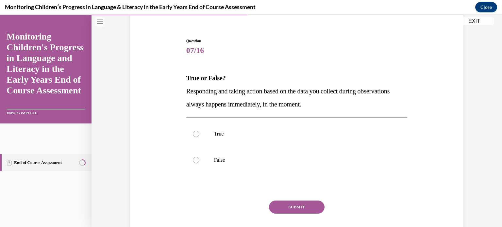
scroll to position [58, 0]
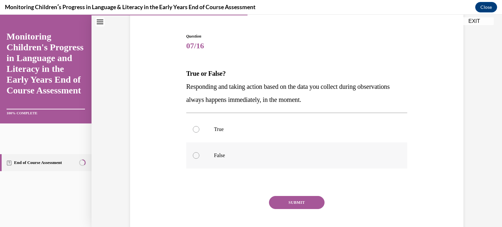
click at [209, 154] on label "False" at bounding box center [296, 156] width 221 height 26
click at [199, 154] on input "False" at bounding box center [196, 155] width 7 height 7
radio input "true"
click at [301, 206] on button "SUBMIT" at bounding box center [297, 202] width 56 height 13
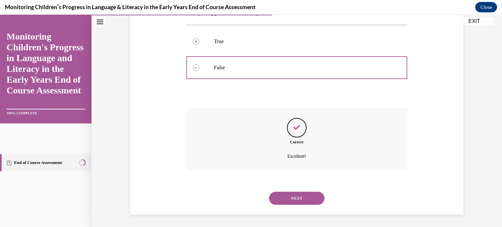
scroll to position [146, 0]
click at [297, 196] on button "NEXT" at bounding box center [297, 198] width 56 height 13
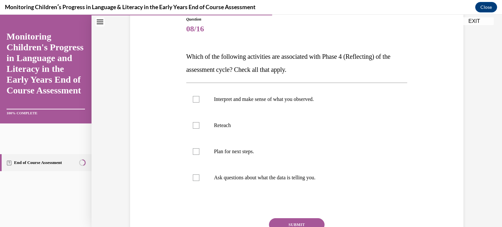
scroll to position [83, 0]
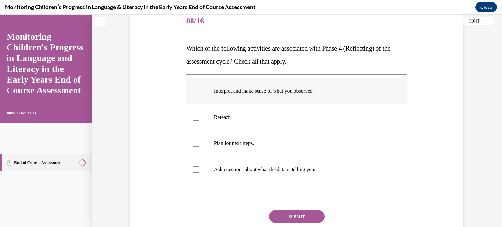
click at [196, 92] on div at bounding box center [196, 91] width 7 height 7
click at [196, 92] on input "Interpret and make sense of what you observed." at bounding box center [196, 91] width 7 height 7
checkbox input "true"
click at [198, 138] on label "Plan for next steps." at bounding box center [296, 143] width 221 height 26
click at [198, 140] on input "Plan for next steps." at bounding box center [196, 143] width 7 height 7
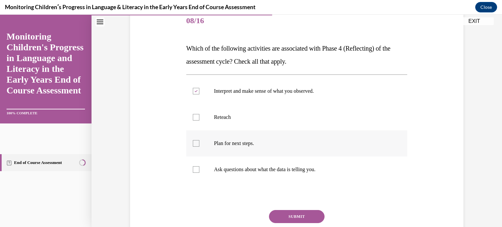
checkbox input "true"
click at [241, 166] on p "Ask questions about what the data is telling you." at bounding box center [302, 169] width 177 height 7
click at [199, 166] on input "Ask questions about what the data is telling you." at bounding box center [196, 169] width 7 height 7
checkbox input "true"
click at [232, 139] on label "Plan for next steps." at bounding box center [296, 143] width 221 height 26
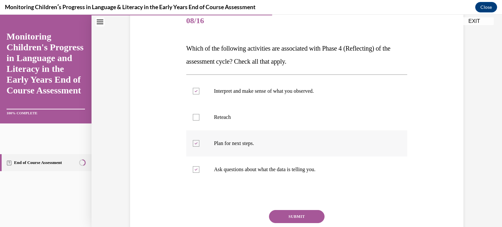
click at [199, 140] on input "Plan for next steps." at bounding box center [196, 143] width 7 height 7
checkbox input "false"
click at [305, 216] on button "SUBMIT" at bounding box center [297, 216] width 56 height 13
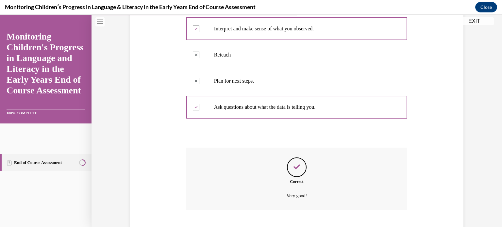
scroll to position [185, 0]
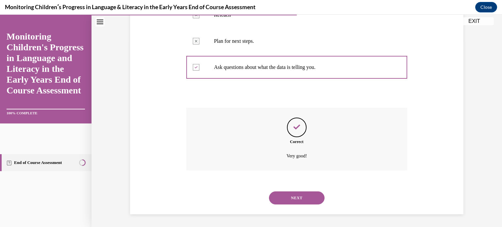
click at [312, 203] on button "NEXT" at bounding box center [297, 198] width 56 height 13
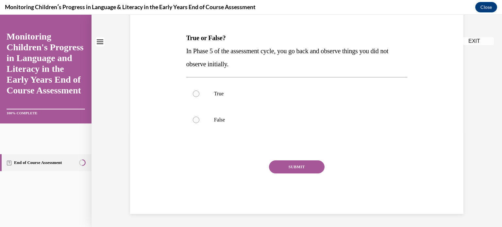
scroll to position [0, 0]
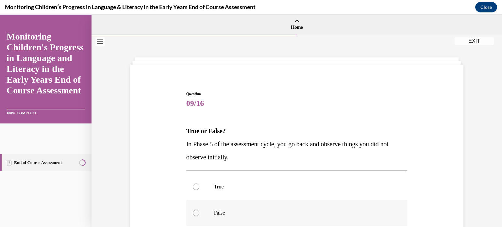
click at [247, 208] on label "False" at bounding box center [296, 213] width 221 height 26
click at [199, 210] on input "False" at bounding box center [196, 213] width 7 height 7
radio input "true"
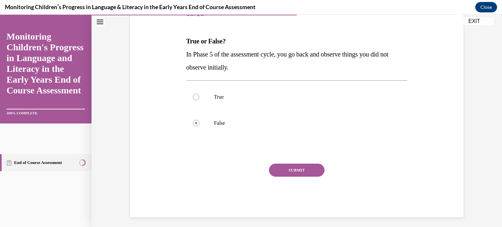
click at [311, 170] on button "SUBMIT" at bounding box center [297, 170] width 56 height 13
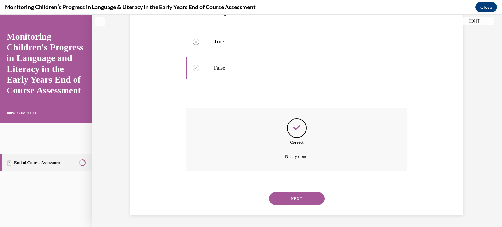
scroll to position [146, 0]
click at [290, 192] on button "NEXT" at bounding box center [297, 198] width 56 height 13
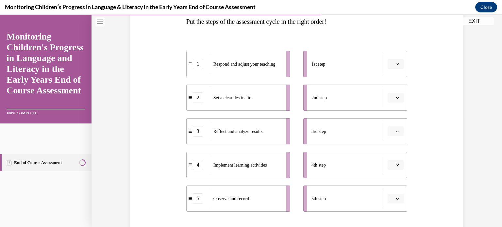
scroll to position [115, 0]
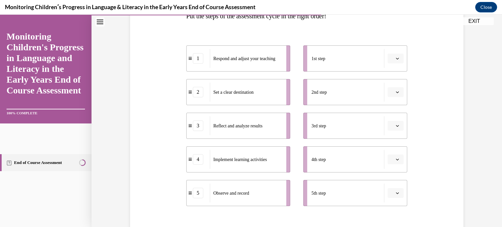
click at [402, 59] on li "1st step" at bounding box center [356, 58] width 104 height 26
click at [396, 59] on icon "button" at bounding box center [397, 58] width 3 height 3
click at [394, 96] on div "2" at bounding box center [393, 99] width 16 height 13
click at [396, 91] on icon "button" at bounding box center [397, 92] width 3 height 3
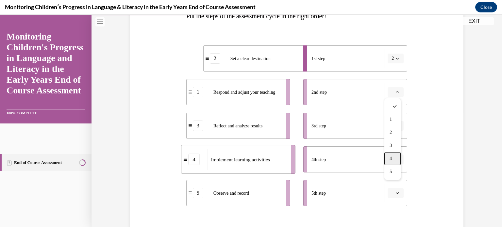
click at [390, 159] on span "4" at bounding box center [391, 158] width 2 height 5
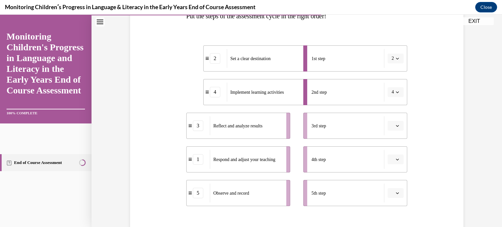
click at [396, 126] on icon "button" at bounding box center [397, 126] width 3 height 2
click at [394, 202] on div "5" at bounding box center [393, 205] width 16 height 13
click at [396, 161] on icon "button" at bounding box center [397, 159] width 3 height 3
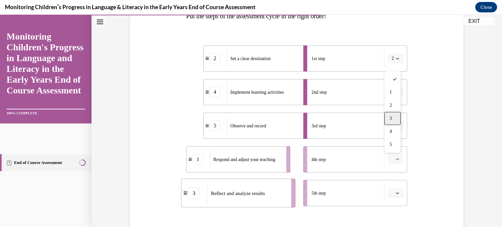
click at [389, 119] on div "3" at bounding box center [393, 118] width 16 height 13
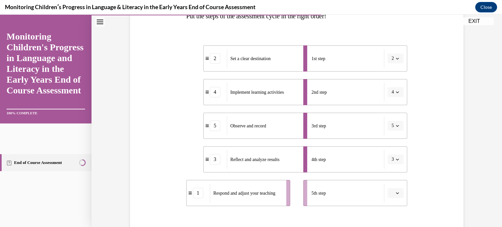
click at [396, 192] on icon "button" at bounding box center [397, 193] width 3 height 3
click at [386, 127] on div "1" at bounding box center [393, 126] width 16 height 13
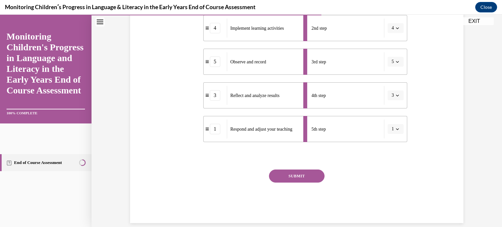
scroll to position [188, 0]
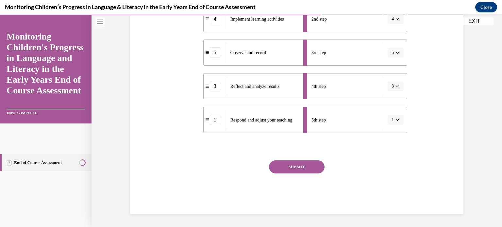
click at [305, 164] on button "SUBMIT" at bounding box center [297, 167] width 56 height 13
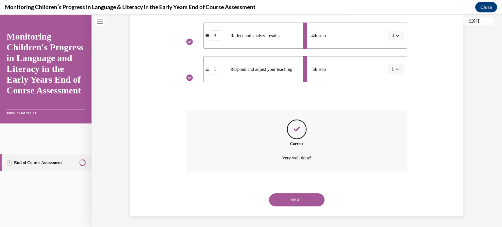
scroll to position [241, 0]
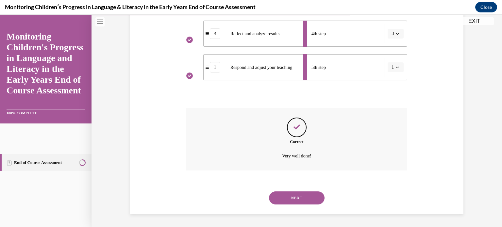
click at [302, 199] on button "NEXT" at bounding box center [297, 198] width 56 height 13
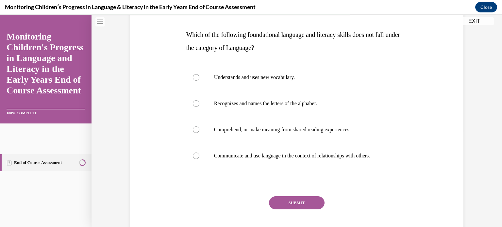
scroll to position [101, 0]
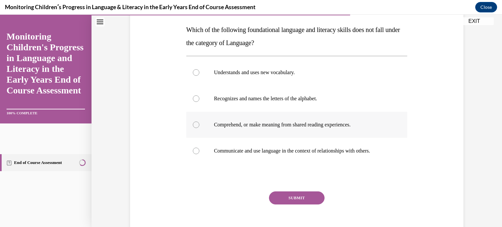
click at [275, 127] on p "Comprehend, or make meaning from shared reading experiences." at bounding box center [302, 125] width 177 height 7
click at [199, 127] on input "Comprehend, or make meaning from shared reading experiences." at bounding box center [196, 125] width 7 height 7
radio input "true"
click at [295, 198] on button "SUBMIT" at bounding box center [297, 198] width 56 height 13
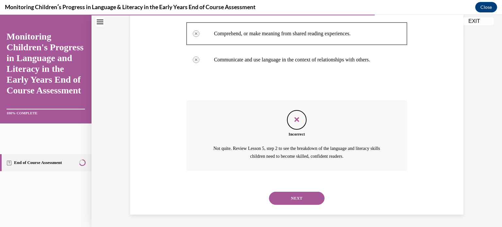
scroll to position [193, 0]
click at [308, 197] on button "NEXT" at bounding box center [297, 198] width 56 height 13
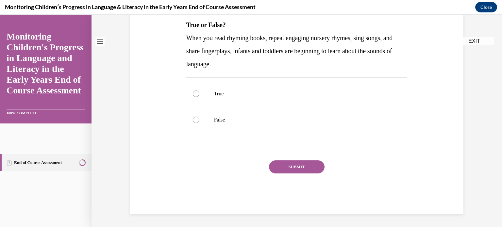
scroll to position [0, 0]
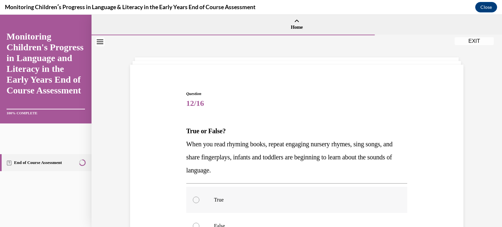
click at [235, 199] on p "True" at bounding box center [302, 200] width 177 height 7
click at [199, 199] on input "True" at bounding box center [196, 200] width 7 height 7
radio input "true"
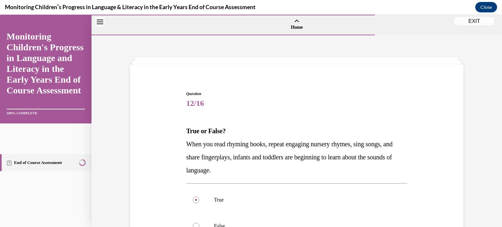
scroll to position [106, 0]
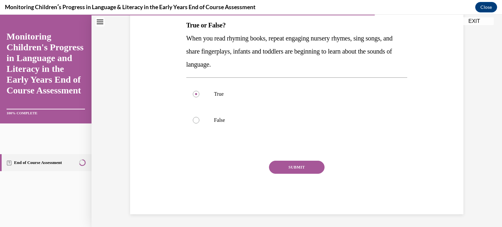
click at [313, 170] on button "SUBMIT" at bounding box center [297, 167] width 56 height 13
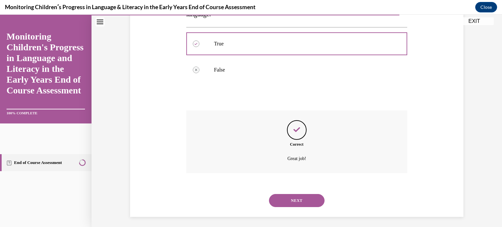
scroll to position [159, 0]
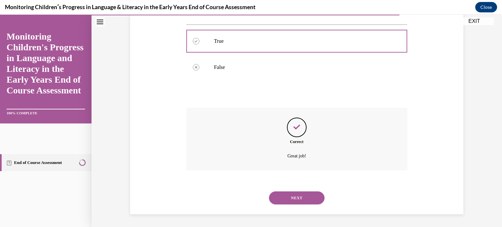
click at [298, 203] on button "NEXT" at bounding box center [297, 198] width 56 height 13
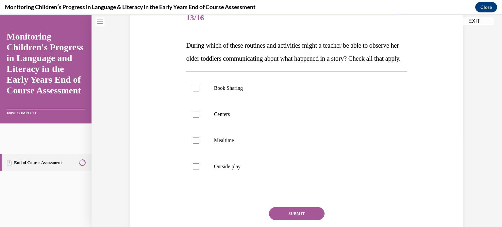
scroll to position [87, 0]
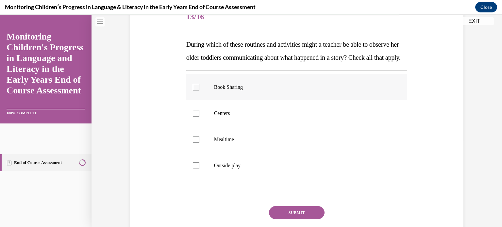
click at [196, 91] on div at bounding box center [196, 87] width 7 height 7
click at [196, 91] on input "Book Sharing" at bounding box center [196, 87] width 7 height 7
checkbox input "true"
click at [195, 117] on div at bounding box center [196, 113] width 7 height 7
click at [195, 117] on input "Centers" at bounding box center [196, 113] width 7 height 7
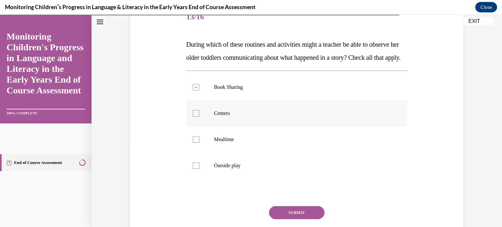
checkbox input "true"
click at [192, 153] on label "Mealtime" at bounding box center [296, 140] width 221 height 26
click at [193, 143] on input "Mealtime" at bounding box center [196, 139] width 7 height 7
checkbox input "true"
click at [194, 173] on label "Outside play" at bounding box center [296, 166] width 221 height 26
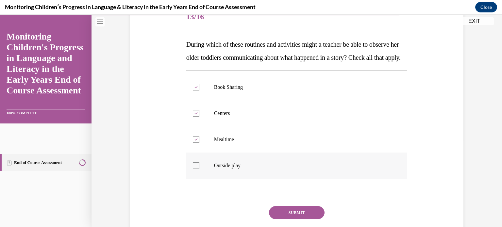
click at [194, 169] on input "Outside play" at bounding box center [196, 166] width 7 height 7
checkbox input "true"
click at [307, 219] on button "SUBMIT" at bounding box center [297, 212] width 56 height 13
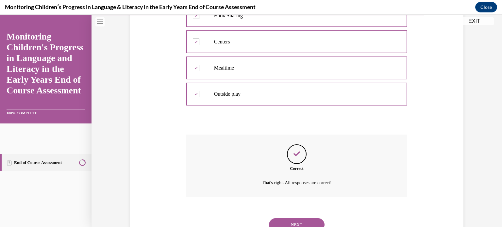
scroll to position [198, 0]
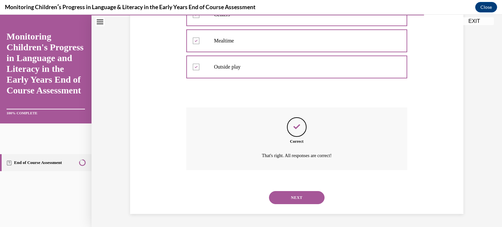
click at [292, 201] on button "NEXT" at bounding box center [297, 197] width 56 height 13
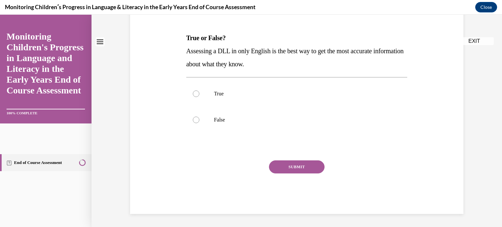
scroll to position [0, 0]
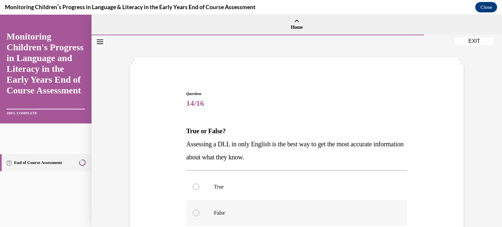
click at [222, 213] on p "False" at bounding box center [302, 213] width 177 height 7
click at [199, 213] on input "False" at bounding box center [196, 213] width 7 height 7
radio input "true"
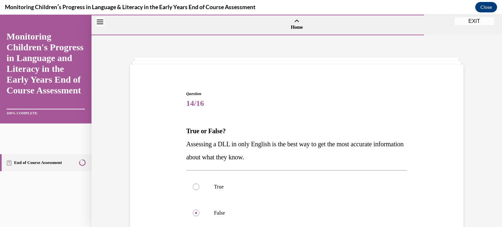
scroll to position [93, 0]
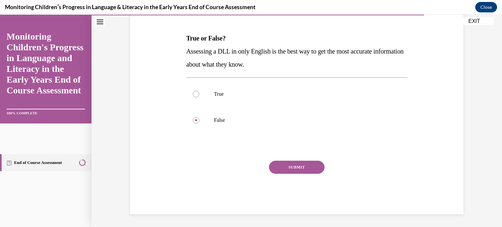
click at [281, 167] on button "SUBMIT" at bounding box center [297, 167] width 56 height 13
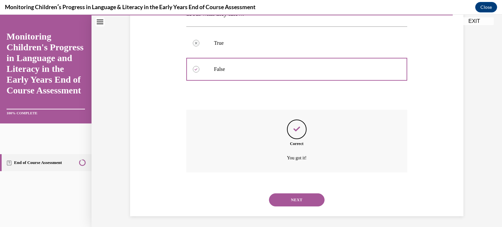
scroll to position [146, 0]
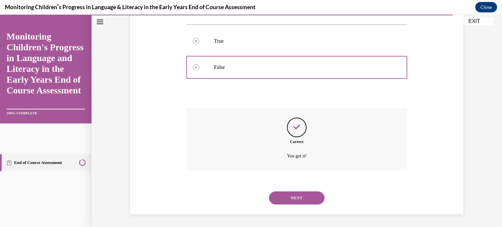
click at [287, 197] on button "NEXT" at bounding box center [297, 198] width 56 height 13
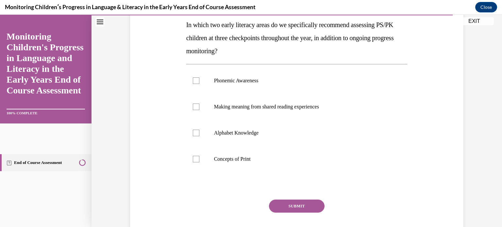
scroll to position [114, 0]
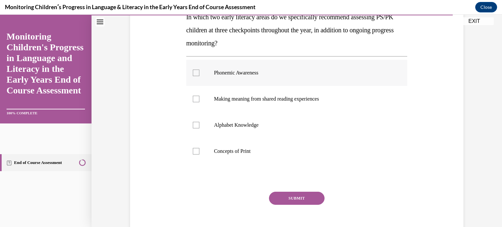
click at [254, 68] on label "Phonemic Awareness" at bounding box center [296, 73] width 221 height 26
click at [199, 70] on input "Phonemic Awareness" at bounding box center [196, 73] width 7 height 7
checkbox input "true"
click at [250, 130] on label "Alphabet Knowledge" at bounding box center [296, 125] width 221 height 26
click at [199, 129] on input "Alphabet Knowledge" at bounding box center [196, 125] width 7 height 7
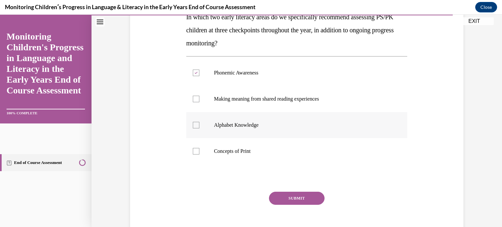
checkbox input "true"
click at [288, 196] on button "SUBMIT" at bounding box center [297, 198] width 56 height 13
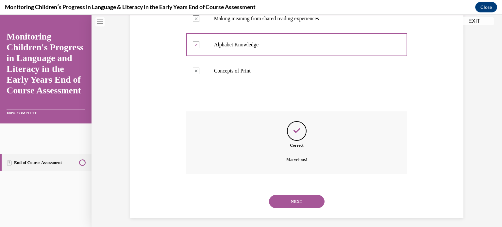
scroll to position [198, 0]
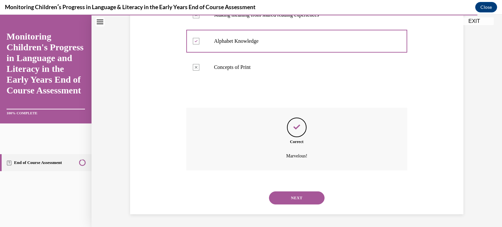
click at [293, 199] on button "NEXT" at bounding box center [297, 198] width 56 height 13
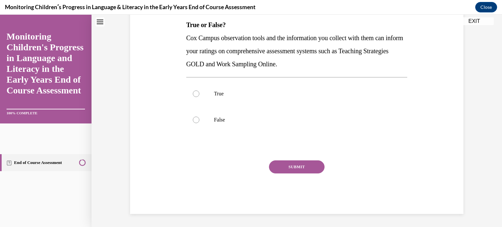
scroll to position [0, 0]
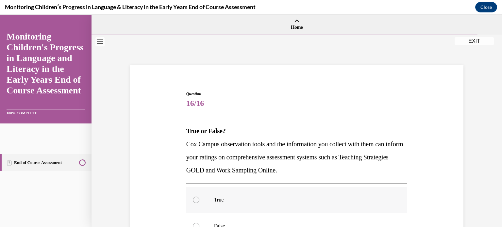
click at [252, 205] on label "True" at bounding box center [296, 200] width 221 height 26
click at [199, 203] on input "True" at bounding box center [196, 200] width 7 height 7
radio input "true"
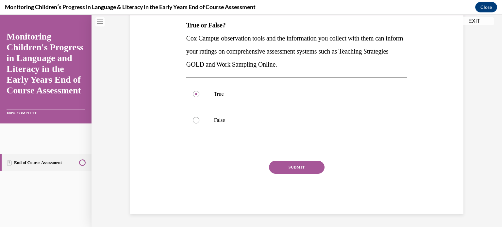
click at [281, 165] on button "SUBMIT" at bounding box center [297, 167] width 56 height 13
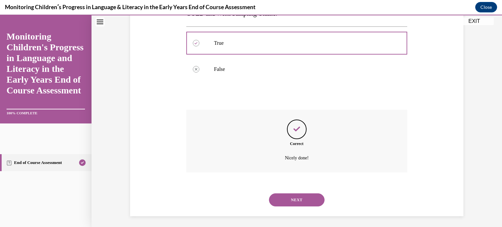
scroll to position [159, 0]
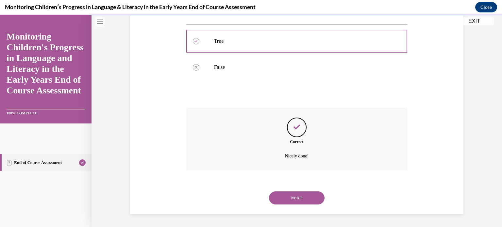
click at [288, 195] on button "NEXT" at bounding box center [297, 198] width 56 height 13
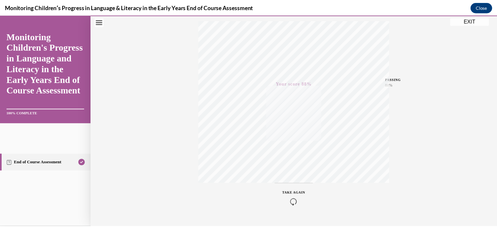
scroll to position [122, 0]
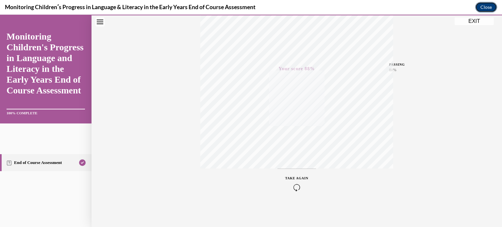
click at [492, 6] on button "Close" at bounding box center [487, 7] width 22 height 10
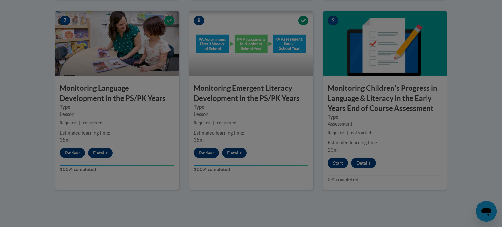
click at [492, 0] on div "EXIT Monitoring Children's Progress in Language and Literacy in the Early Years…" at bounding box center [251, 64] width 502 height 213
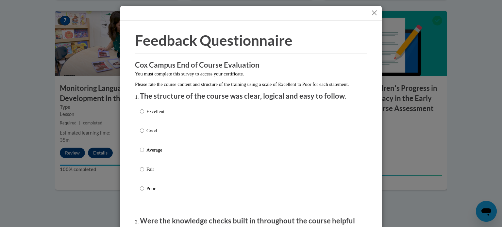
click at [373, 11] on button "Close" at bounding box center [375, 13] width 8 height 8
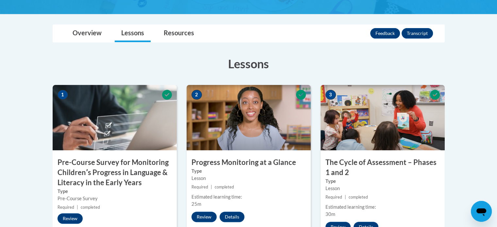
scroll to position [102, 0]
